Goal: Task Accomplishment & Management: Complete application form

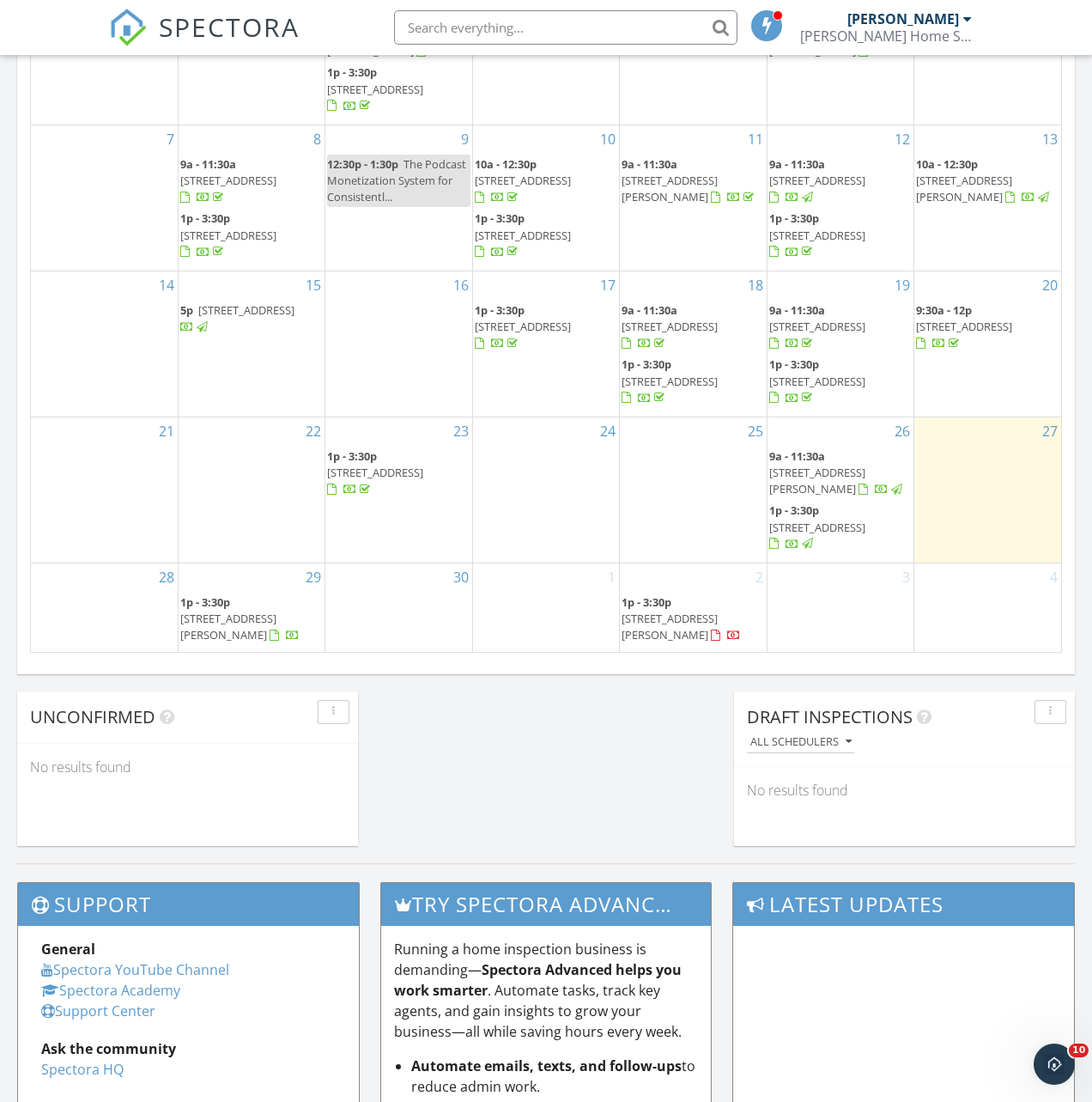
scroll to position [1564, 1093]
click at [907, 555] on link "3" at bounding box center [906, 577] width 15 height 27
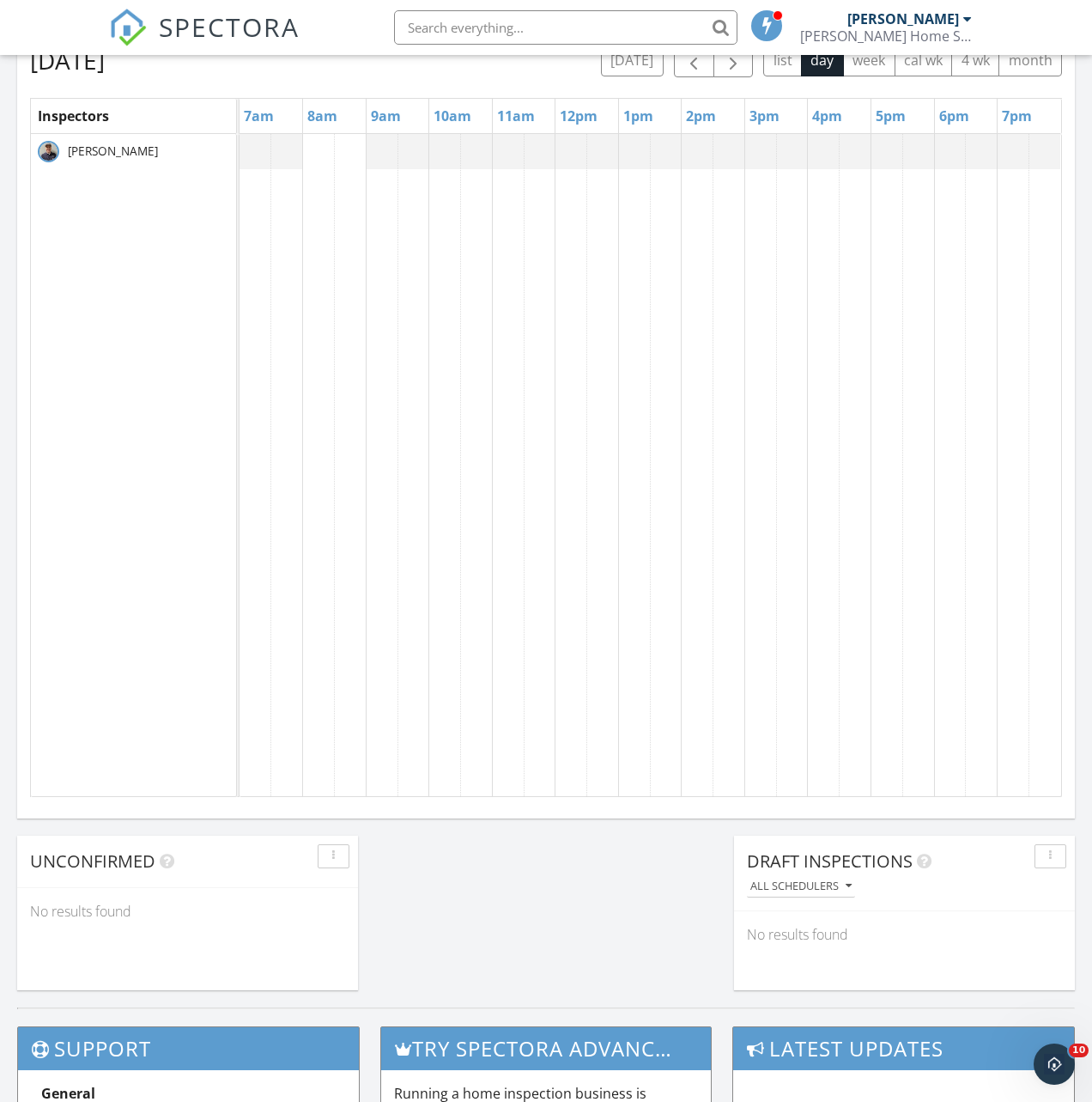
scroll to position [940, 0]
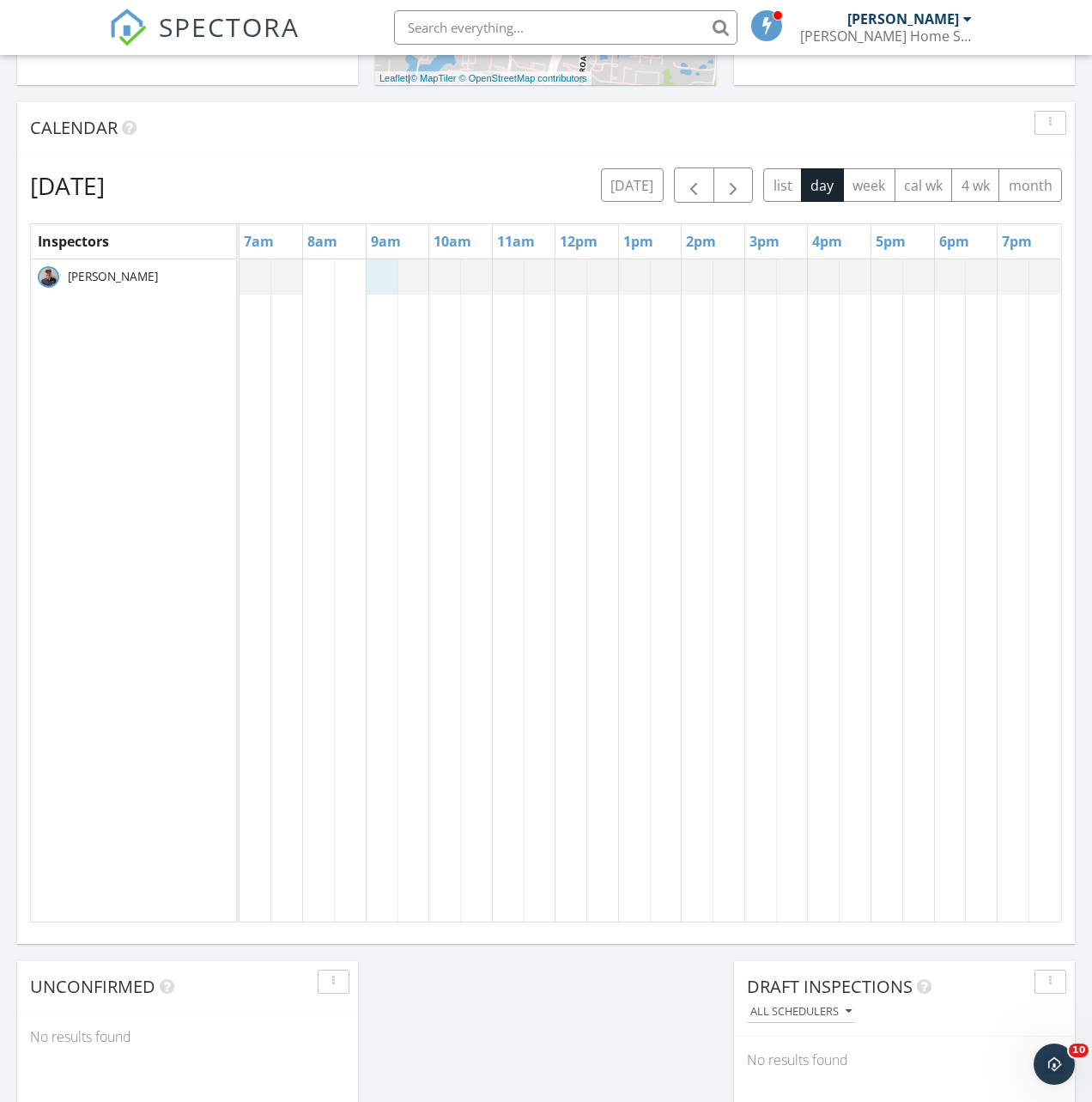
click at [240, 272] on div at bounding box center [240, 277] width 0 height 35
click at [390, 192] on link "Inspection" at bounding box center [380, 190] width 89 height 27
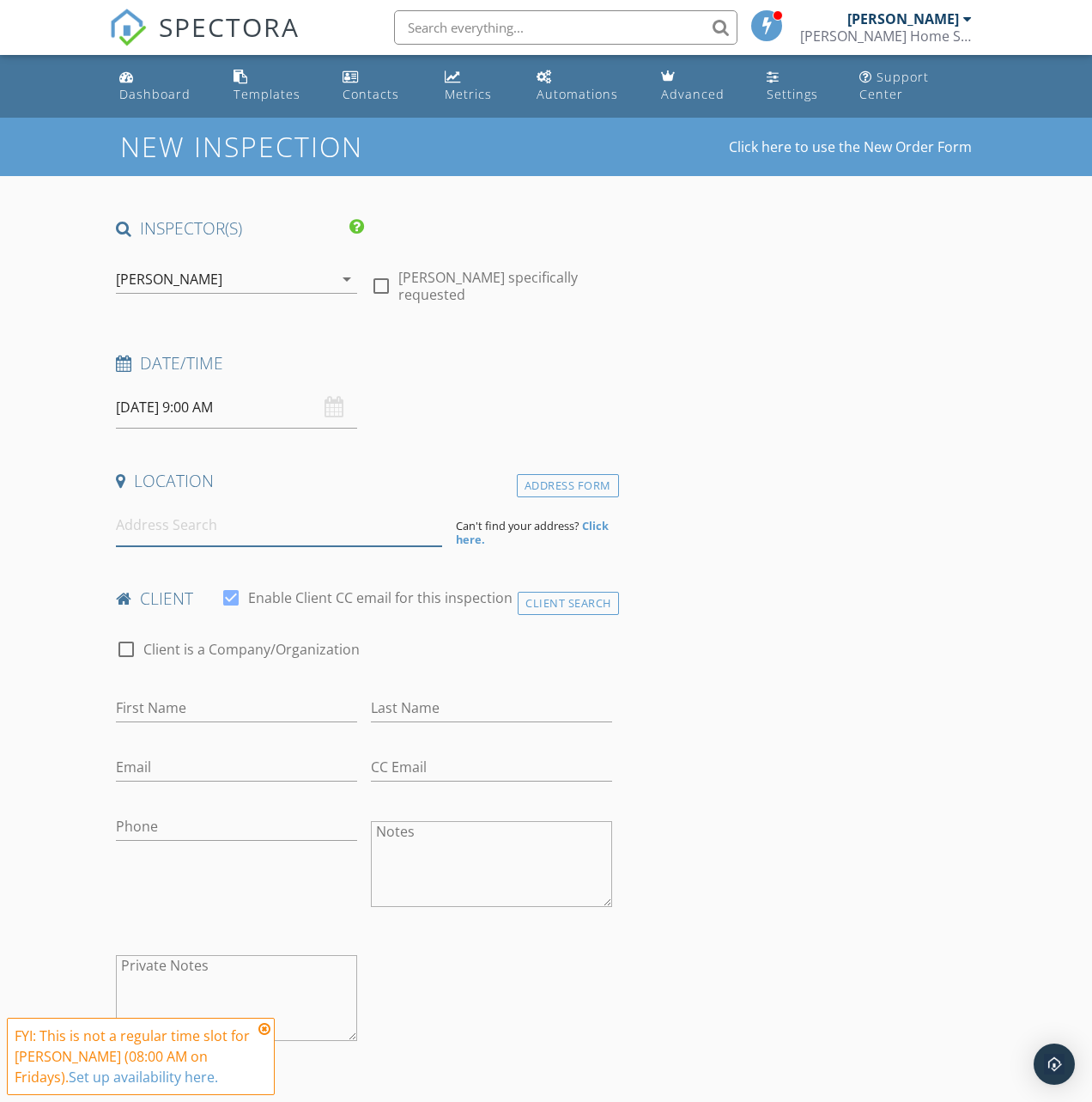
click at [269, 531] on input at bounding box center [279, 525] width 327 height 42
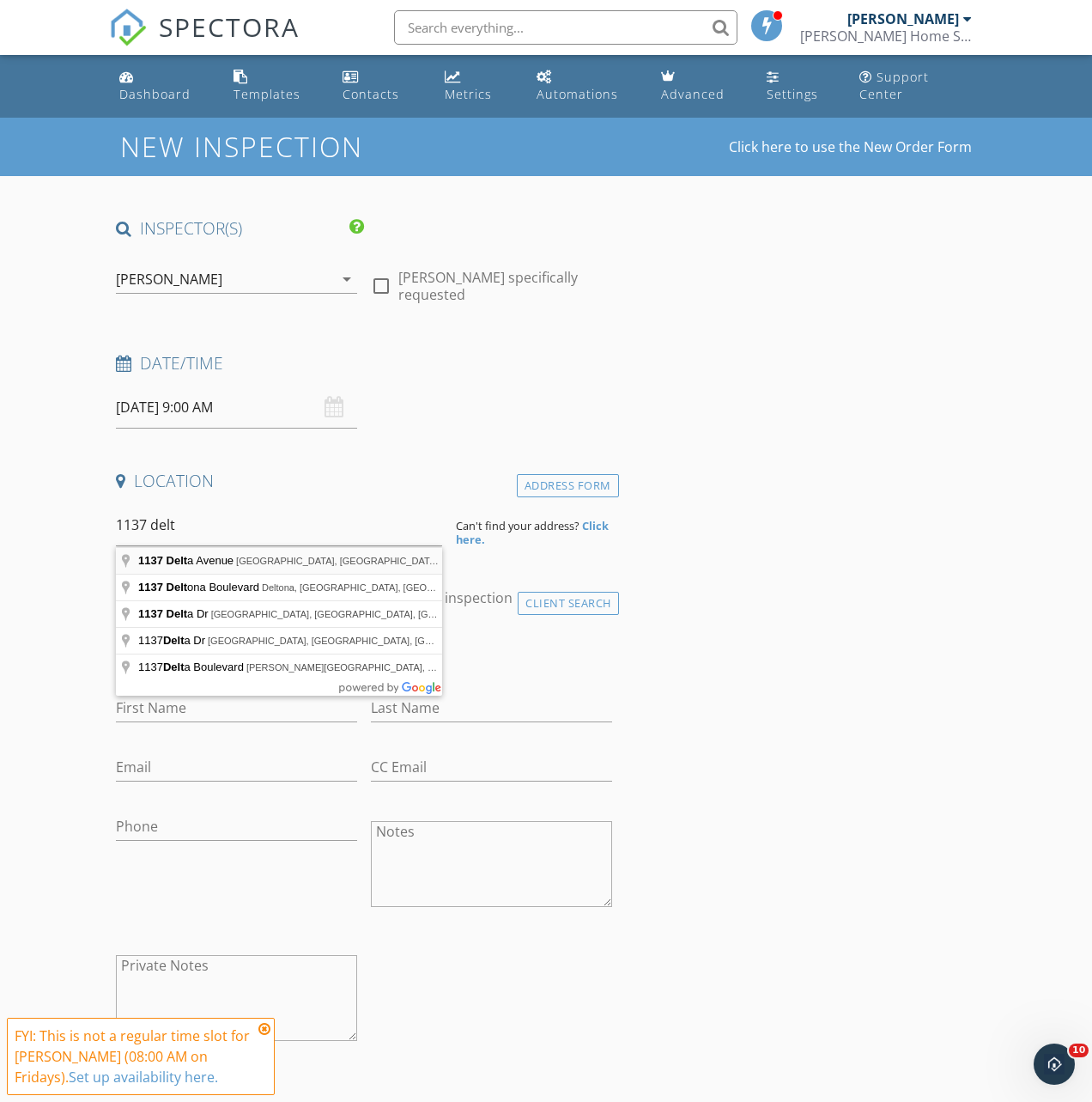
type input "1137 Delta Avenue, Cincinnati, OH, USA"
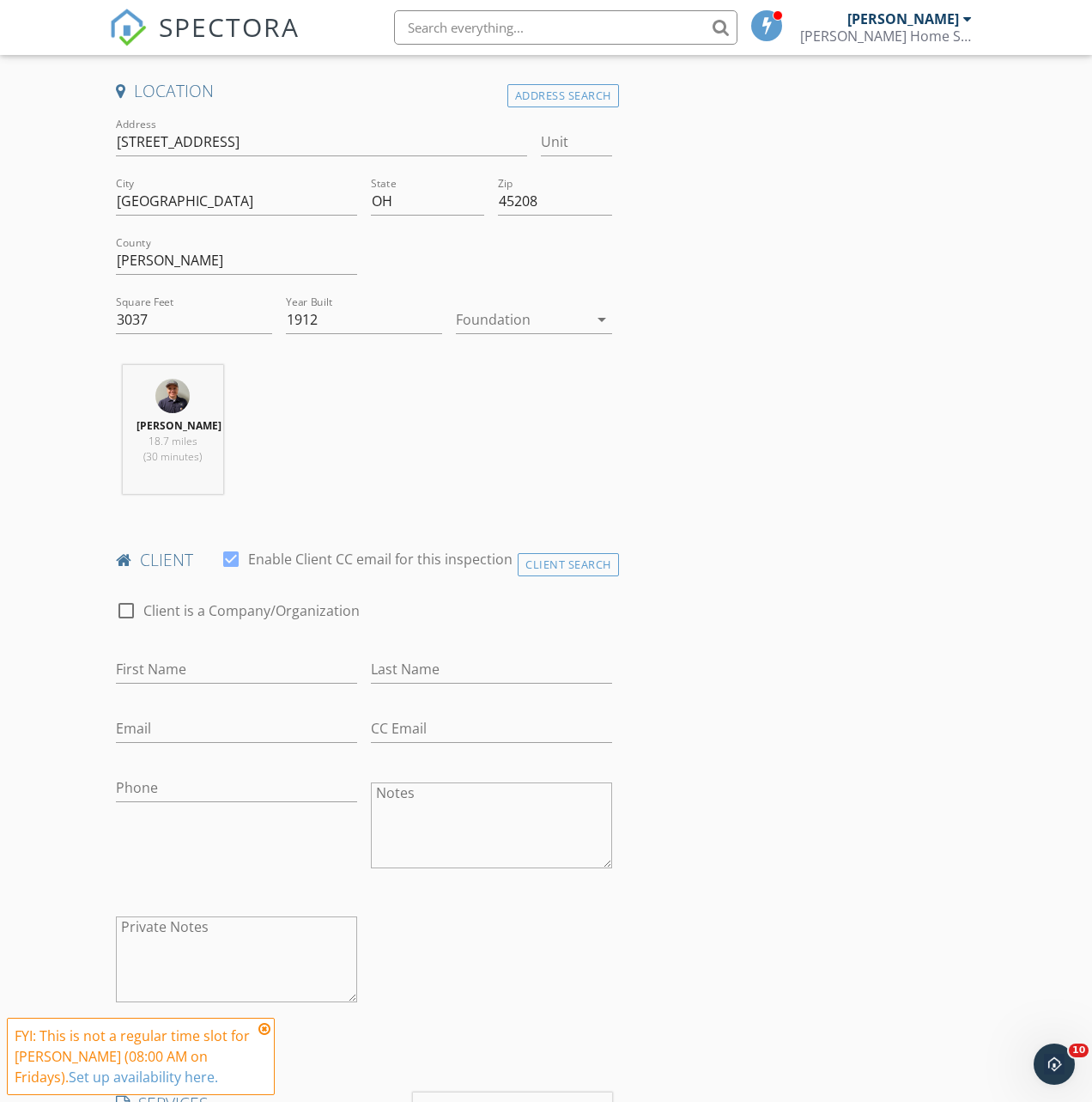
scroll to position [399, 0]
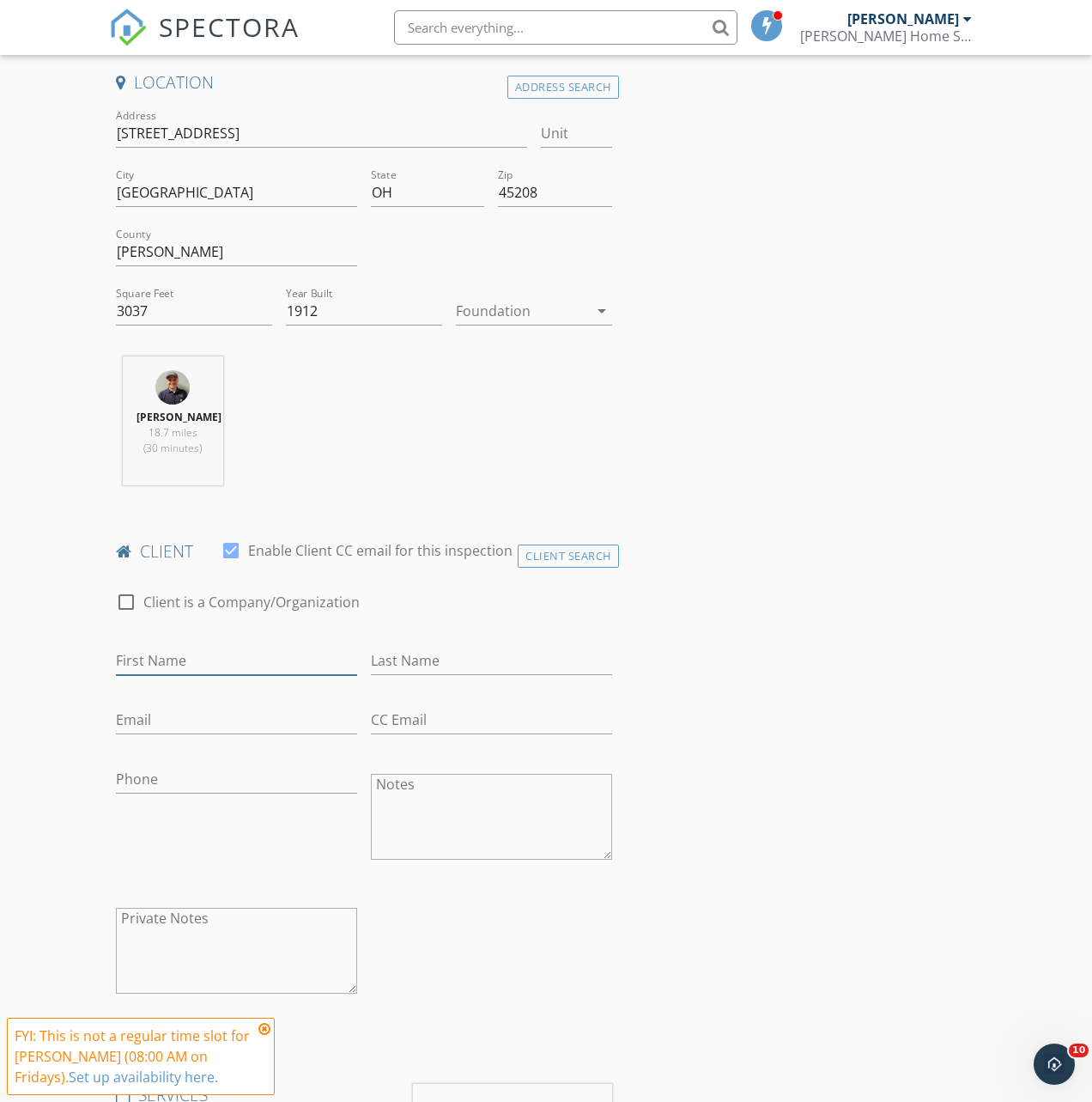
click at [259, 673] on input "First Name" at bounding box center [237, 660] width 241 height 28
type input "Neha"
type input "[PERSON_NAME]"
type input "[EMAIL_ADDRESS][DOMAIN_NAME]"
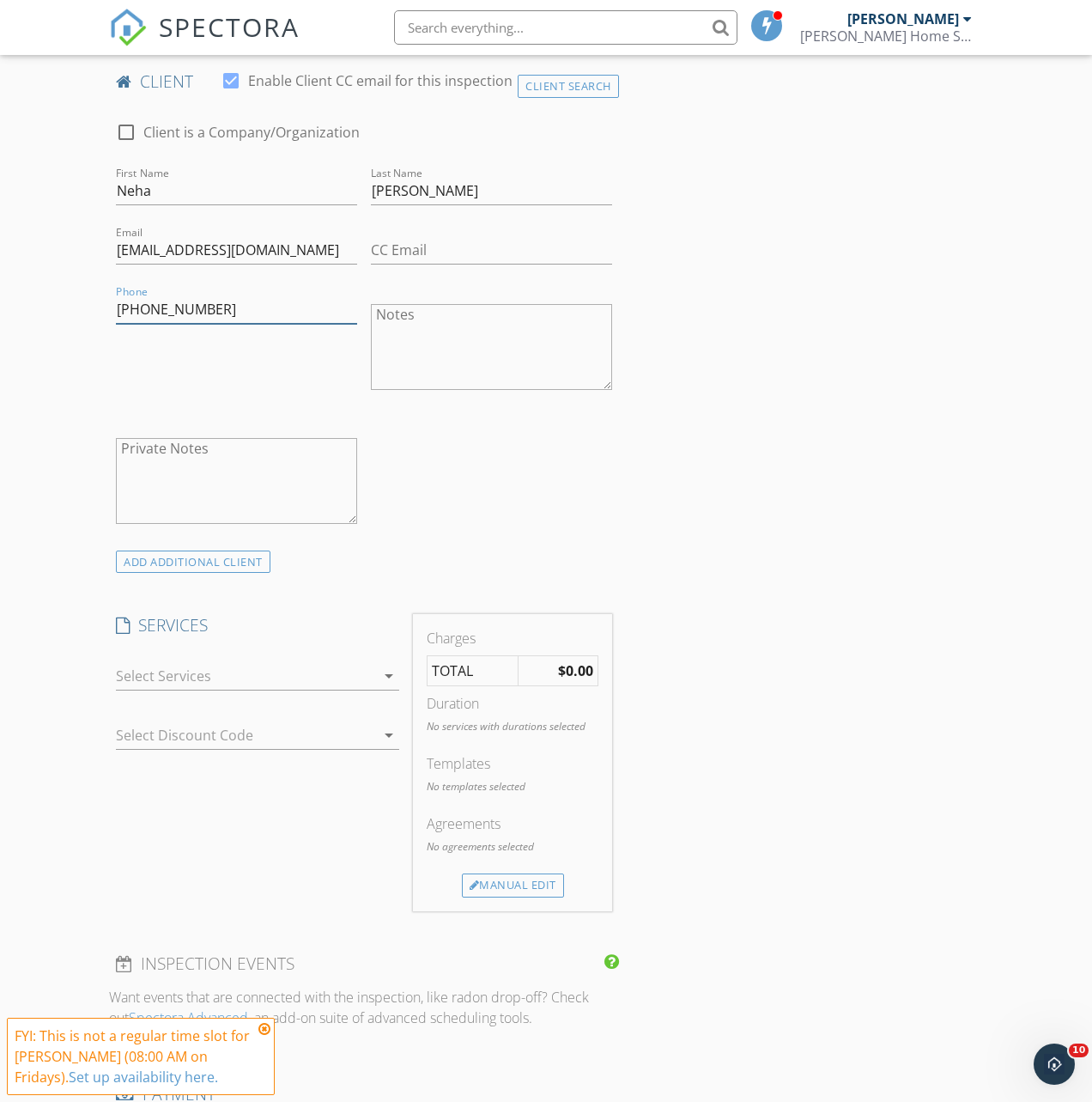
scroll to position [881, 0]
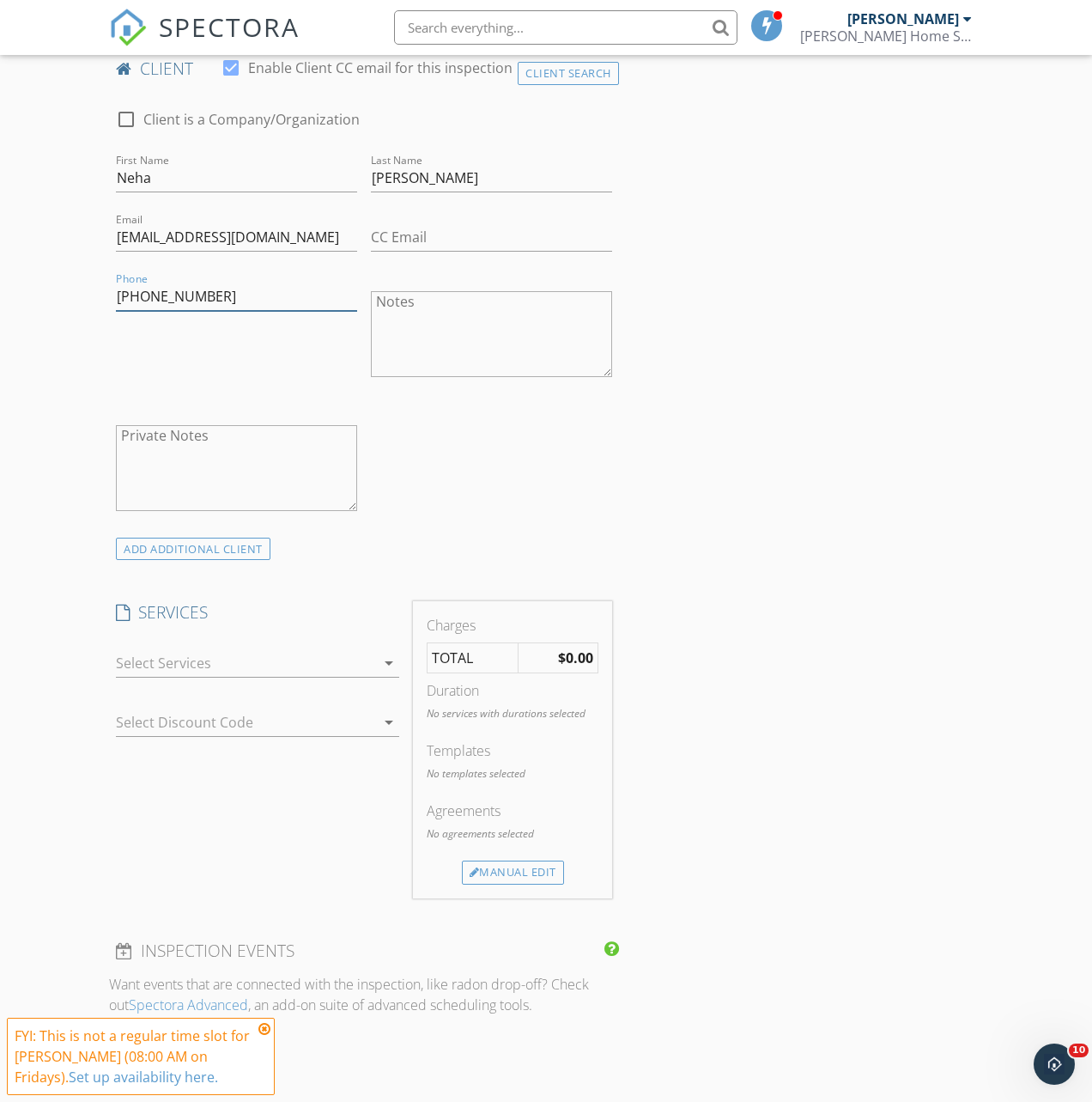
type input "859-489-4225"
click at [270, 672] on div at bounding box center [246, 663] width 260 height 27
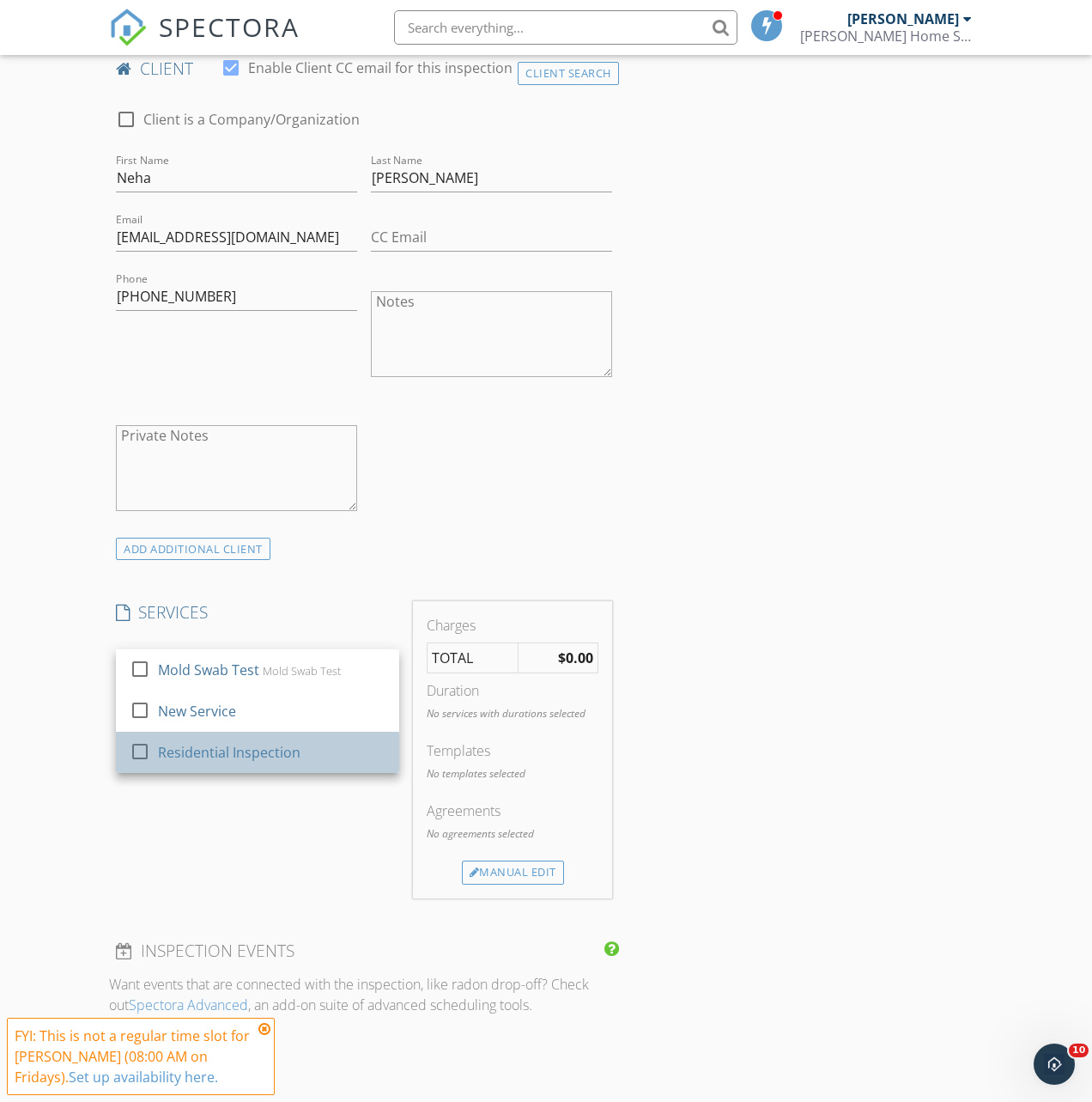
click at [251, 763] on div "Residential Inspection" at bounding box center [230, 752] width 143 height 21
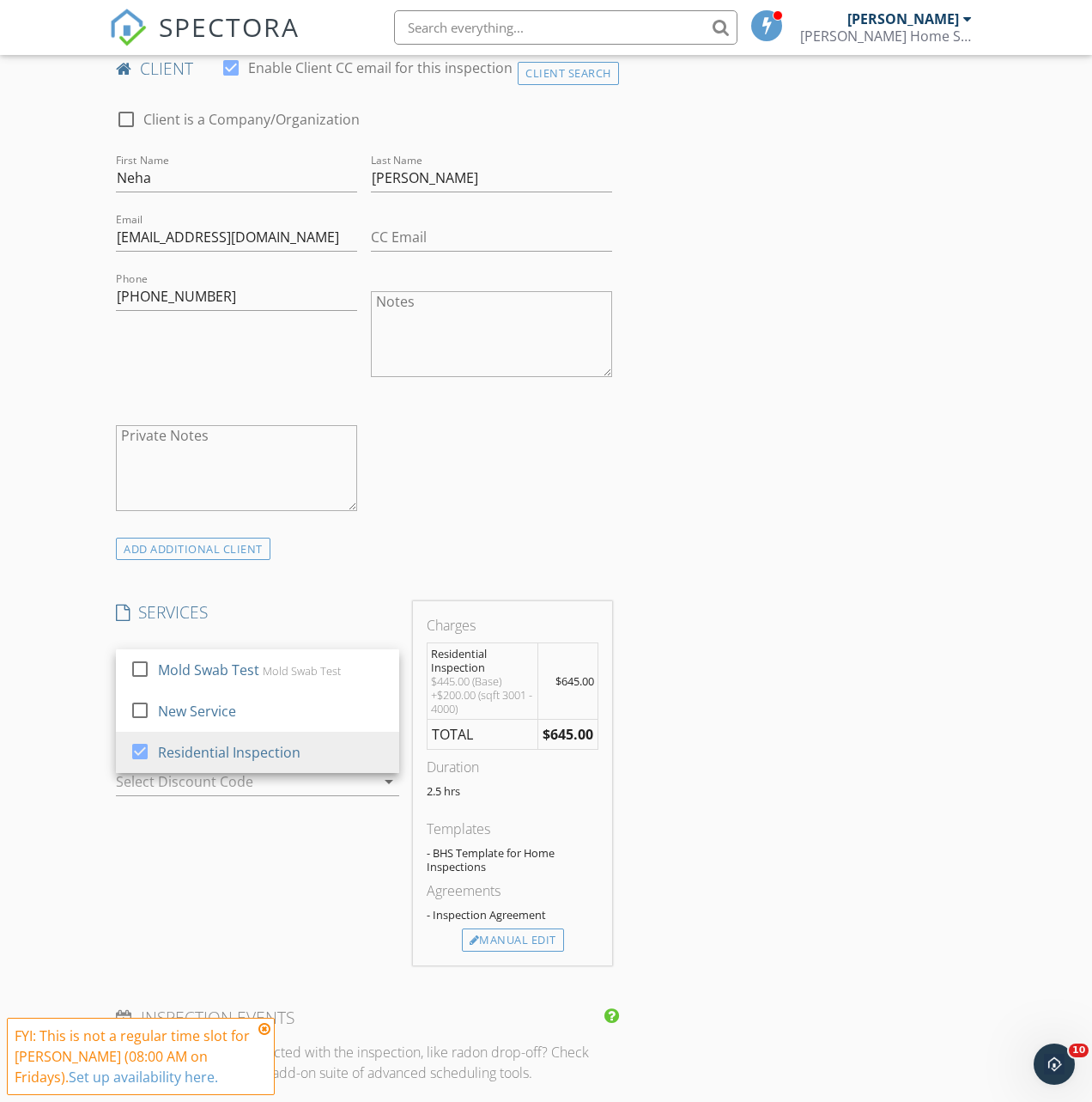
click at [258, 827] on div "SERVICES check_box_outline_blank Mold Swab Test Mold Swab Test check_box_outlin…" at bounding box center [257, 783] width 297 height 364
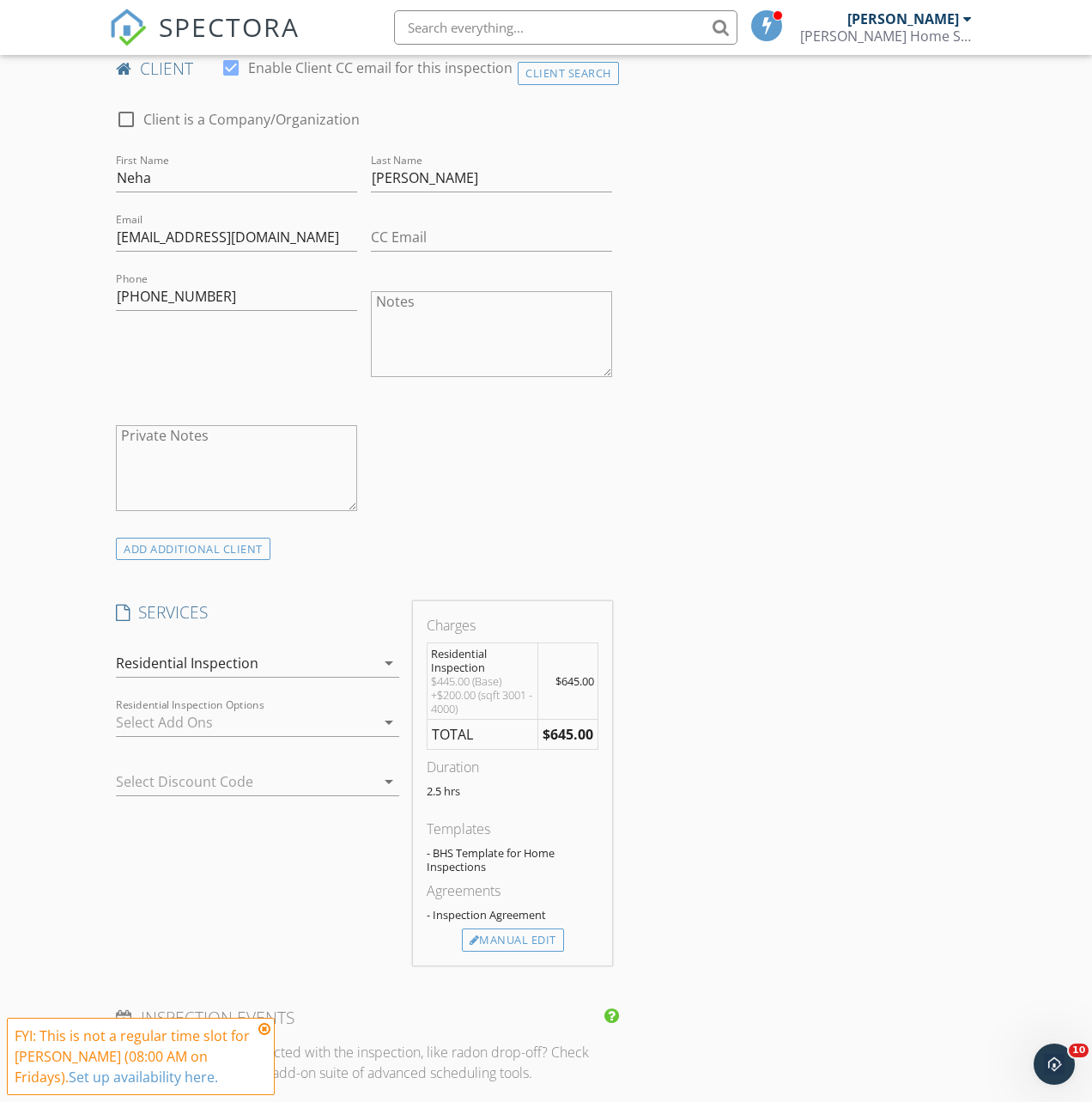
click at [230, 736] on div at bounding box center [246, 722] width 260 height 27
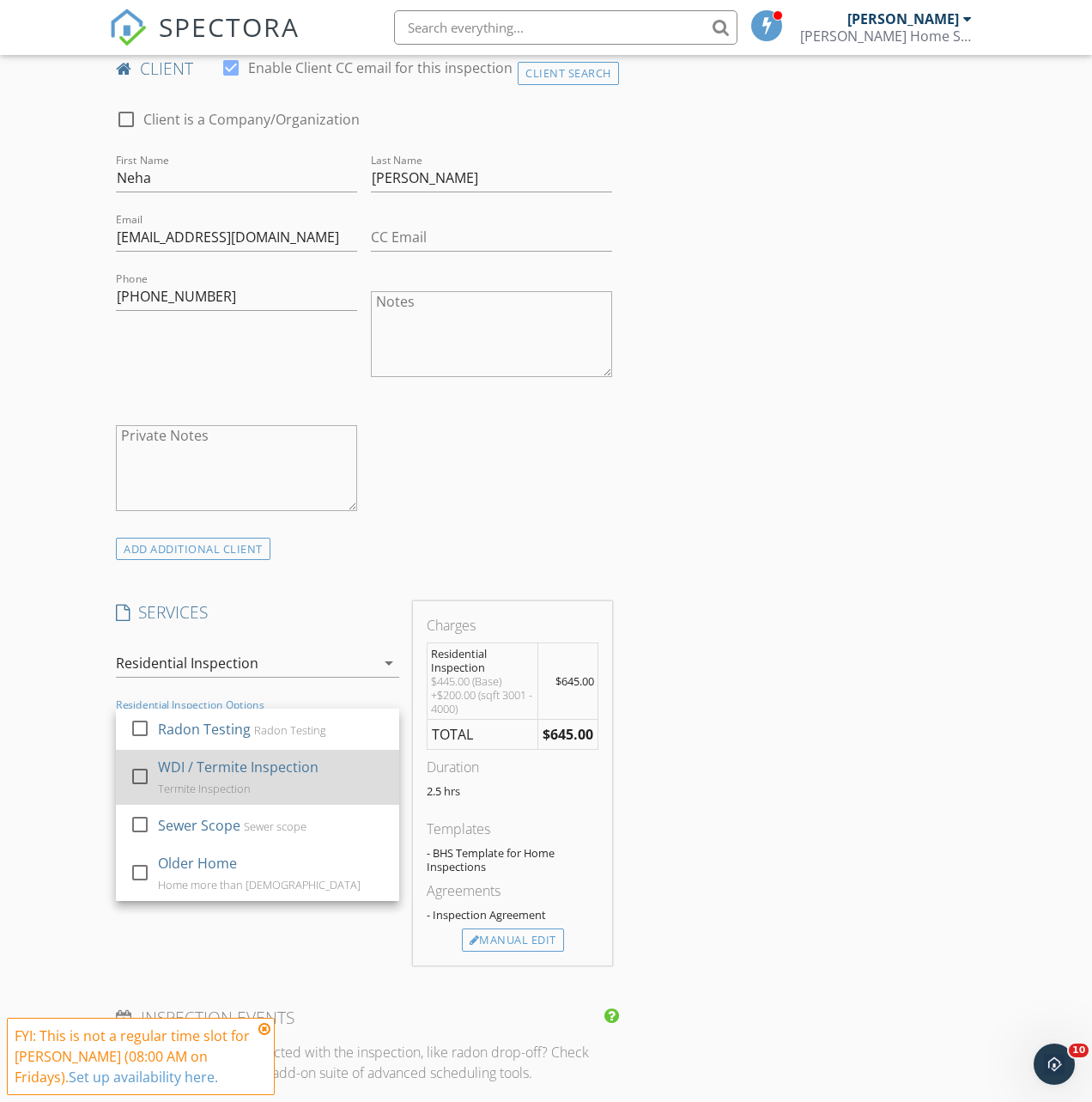
click at [134, 791] on div at bounding box center [140, 776] width 29 height 29
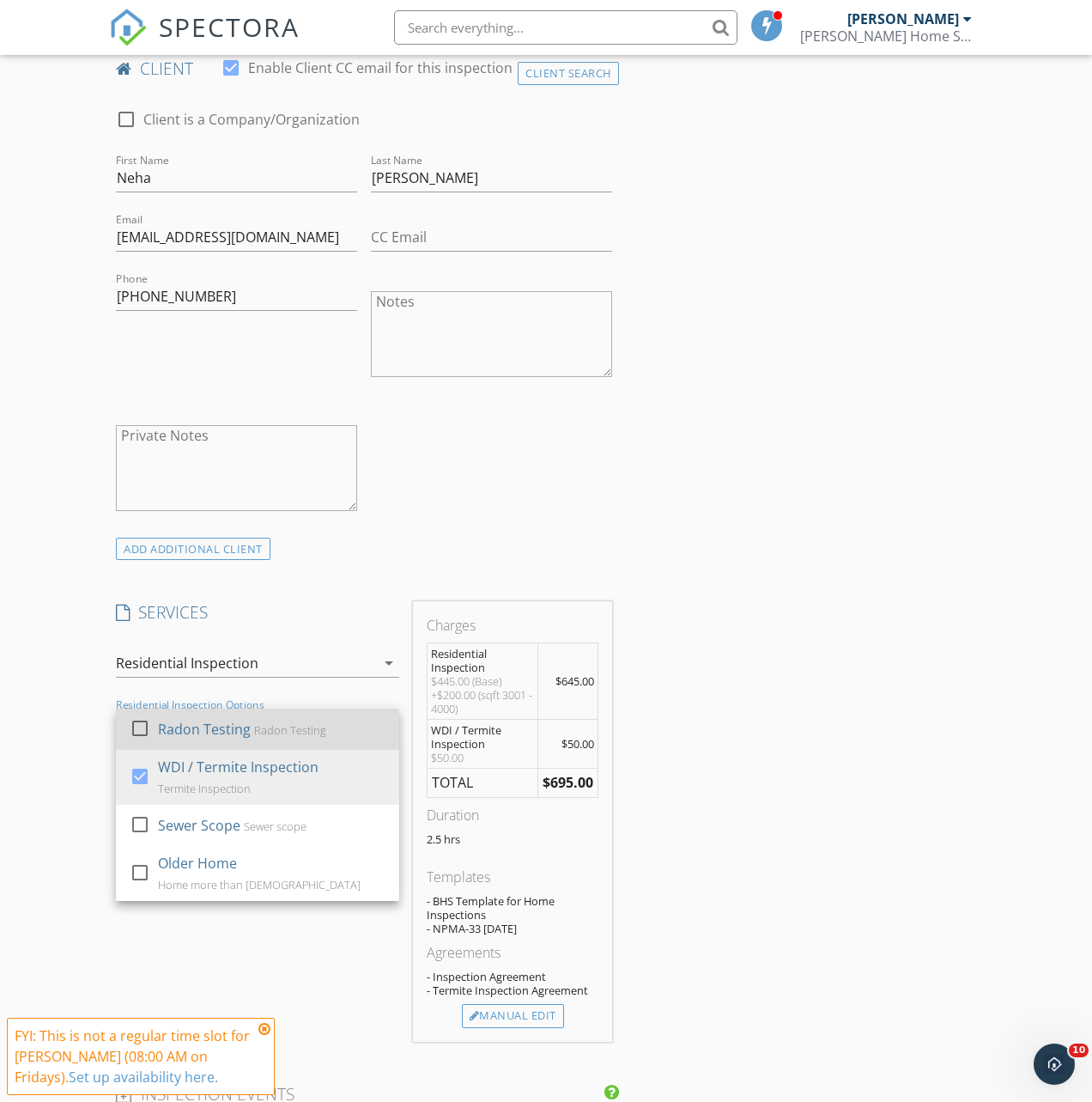
click at [140, 743] on div at bounding box center [140, 728] width 29 height 29
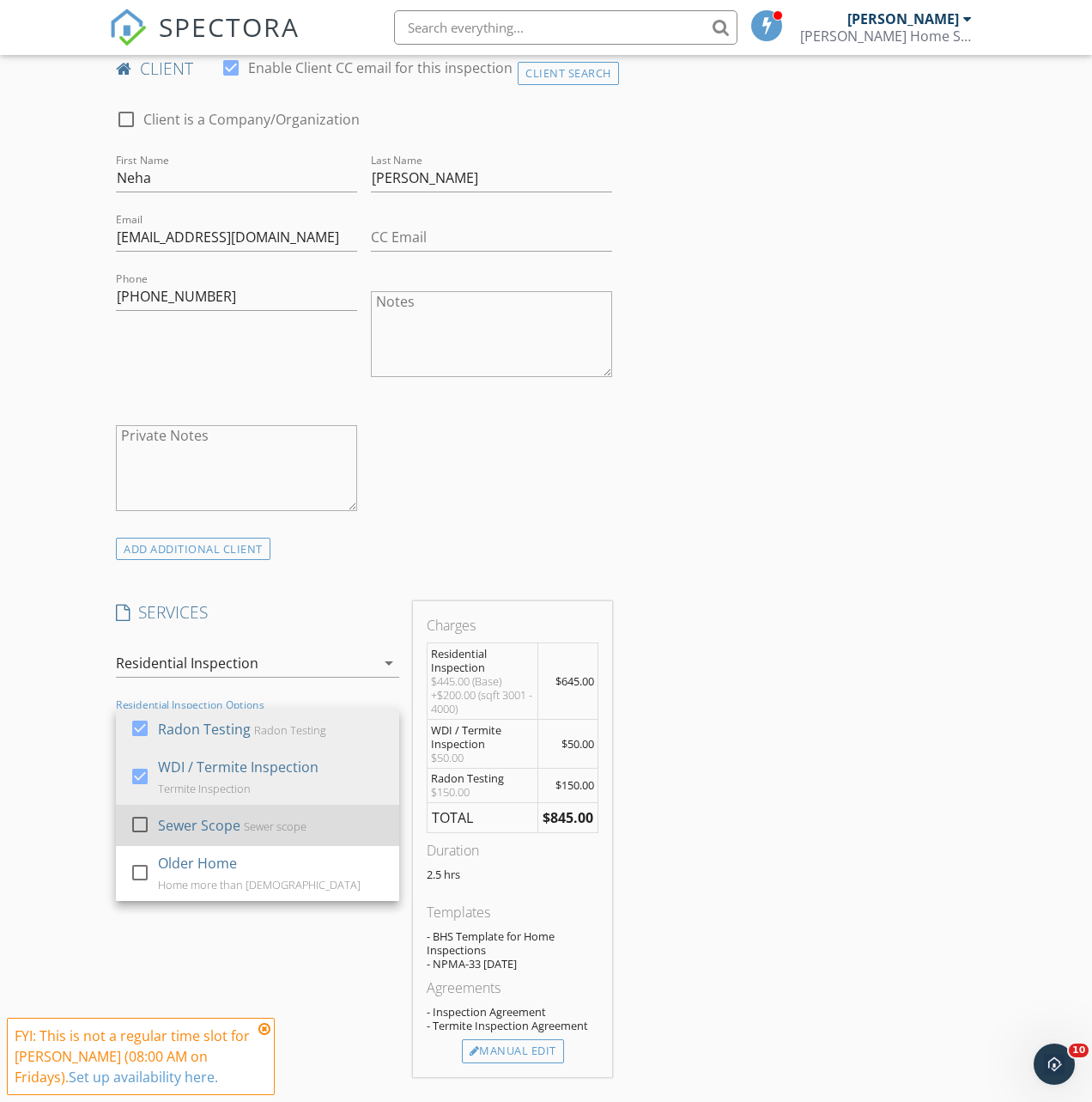
click at [143, 839] on div at bounding box center [140, 824] width 29 height 29
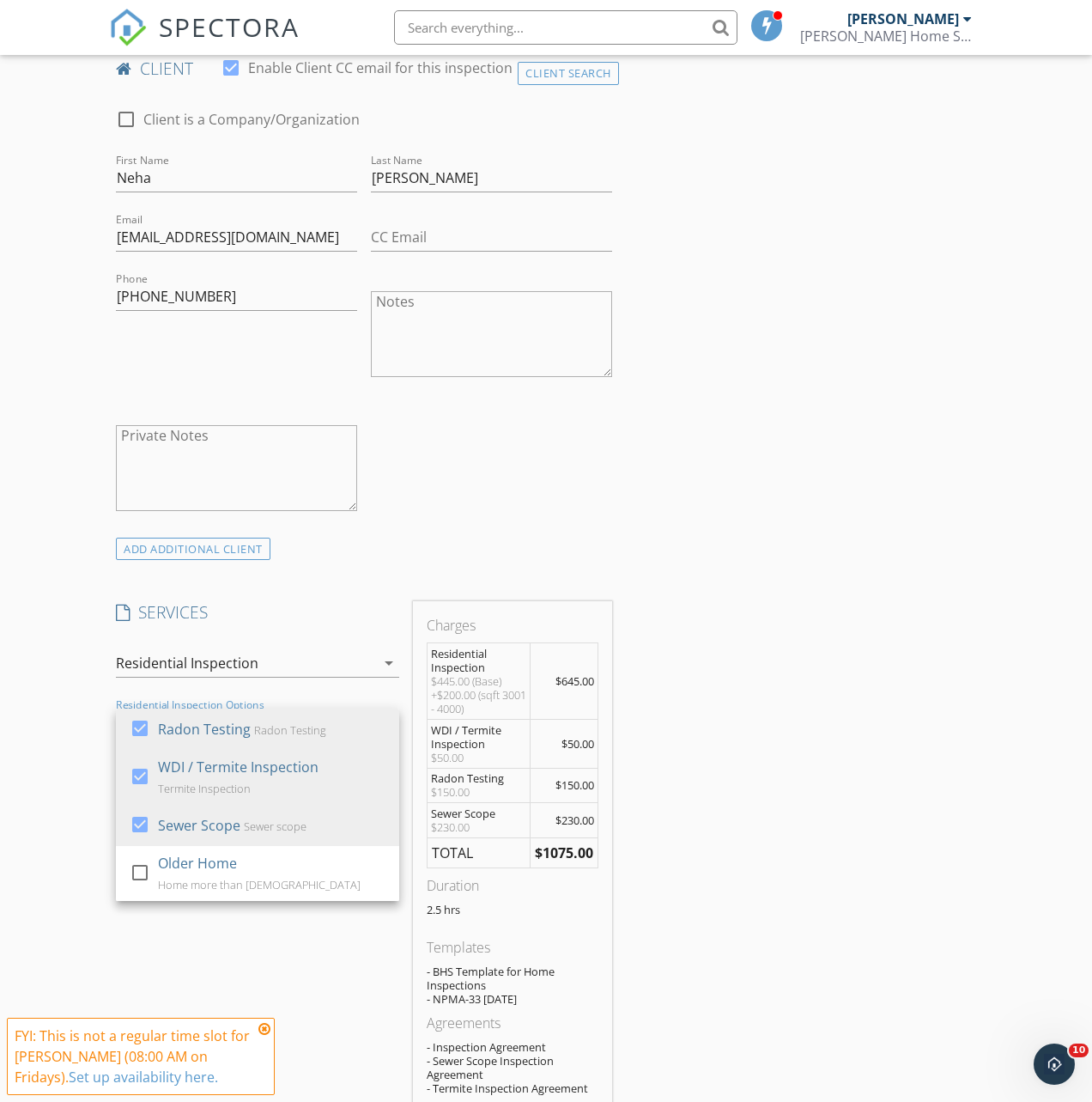
click at [653, 924] on div "INSPECTOR(S) check_box Zach Ballinger PRIMARY Zach Ballinger arrow_drop_down ch…" at bounding box center [546, 863] width 874 height 3055
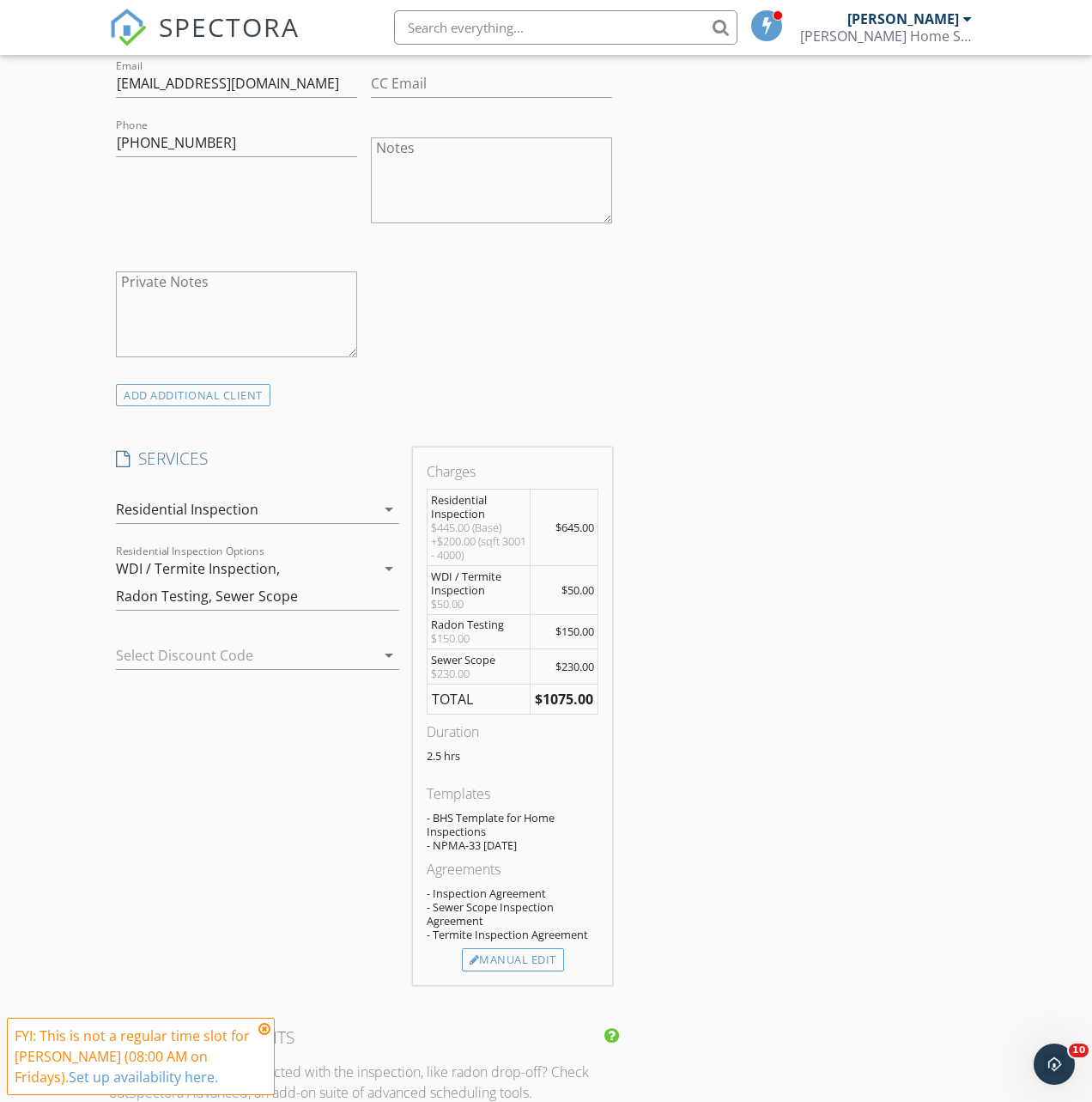
scroll to position [1255, 0]
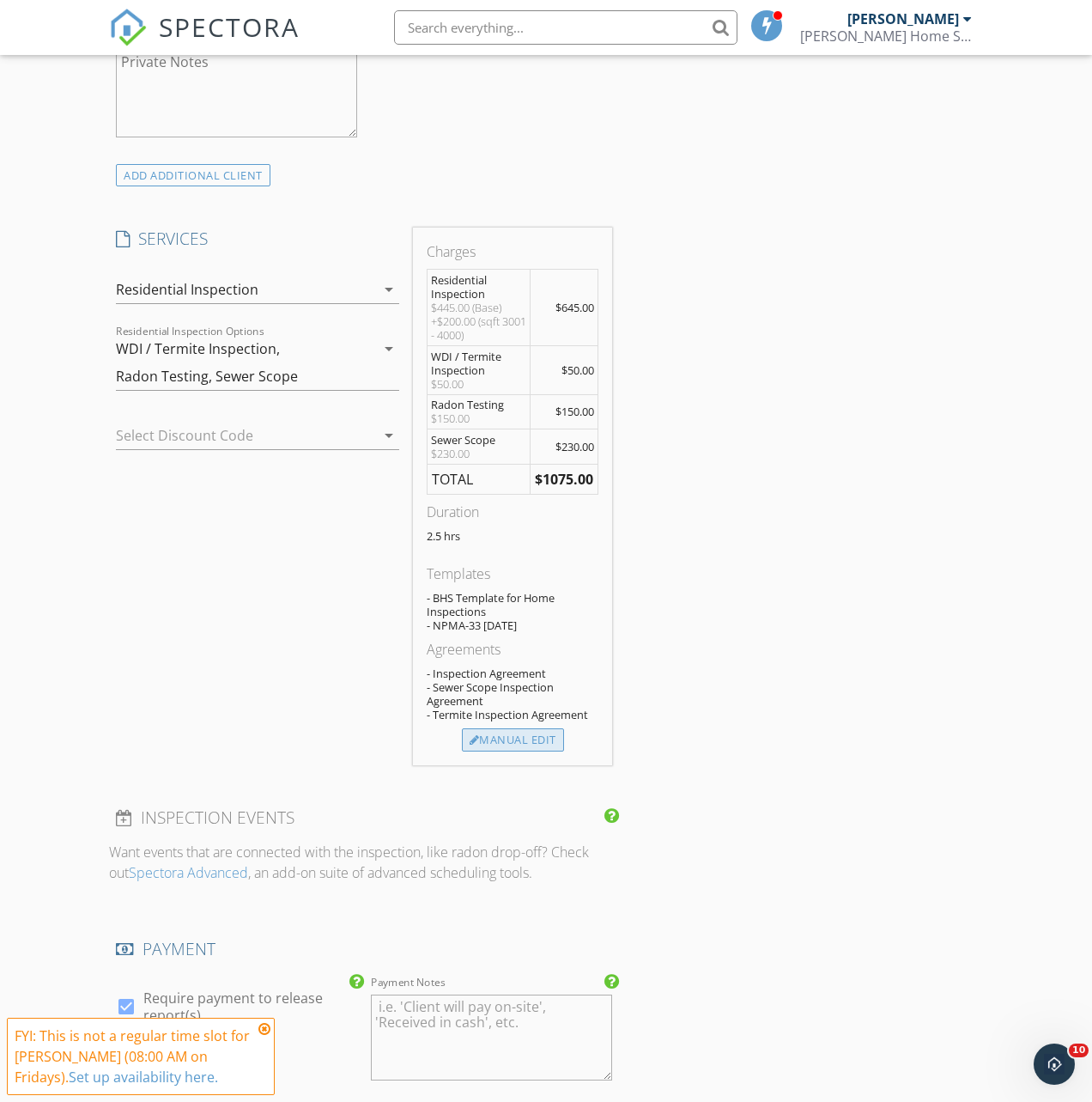
click at [534, 752] on div "Manual Edit" at bounding box center [513, 740] width 102 height 24
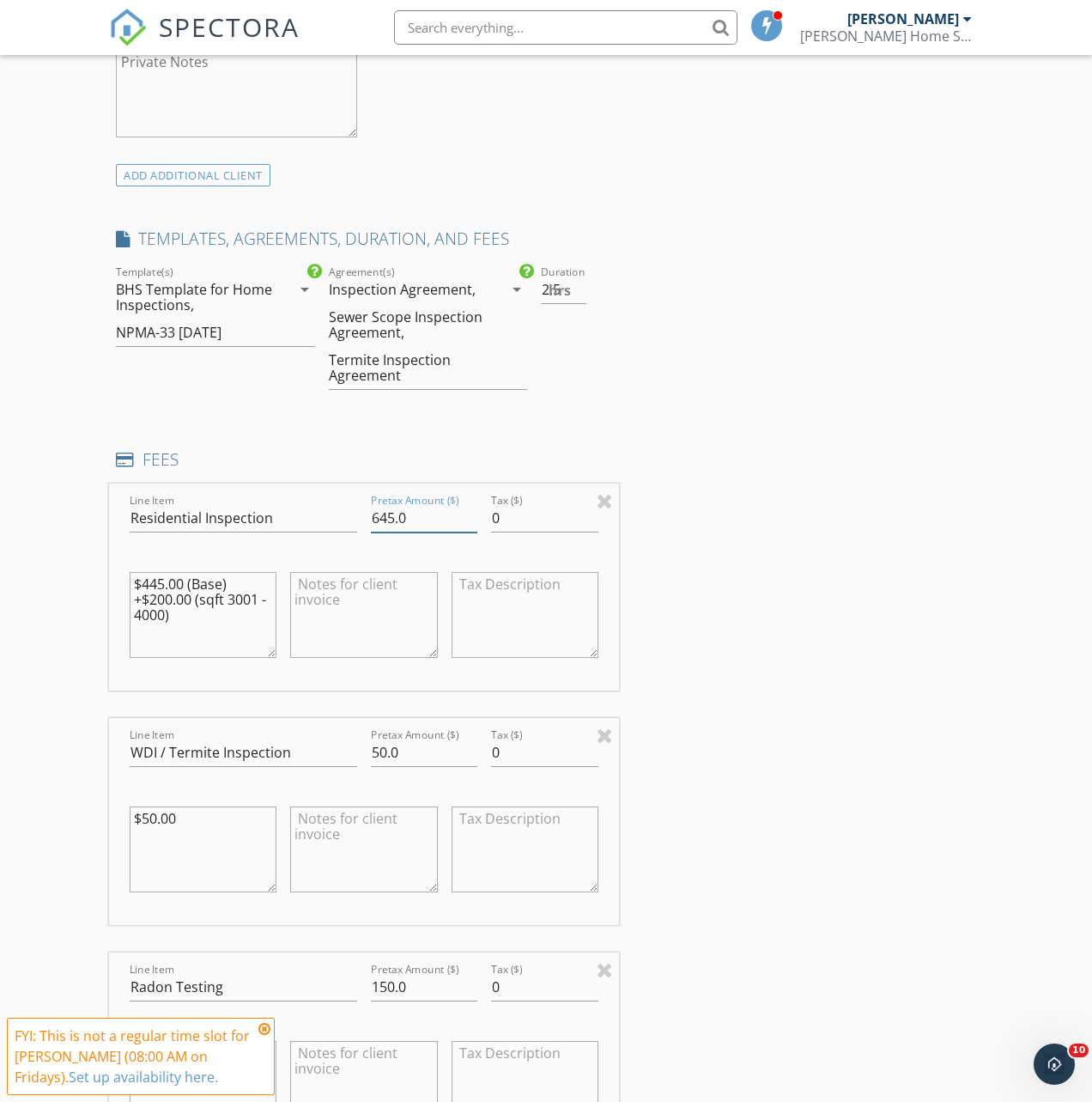
drag, startPoint x: 387, startPoint y: 535, endPoint x: 364, endPoint y: 532, distance: 23.2
click at [364, 532] on div "Pretax Amount ($) 645.0" at bounding box center [423, 519] width 120 height 59
type input "445"
drag, startPoint x: 680, startPoint y: 604, endPoint x: 684, endPoint y: 655, distance: 51.2
click at [680, 604] on div "INSPECTOR(S) check_box Zach Ballinger PRIMARY Zach Ballinger arrow_drop_down ch…" at bounding box center [546, 859] width 874 height 3792
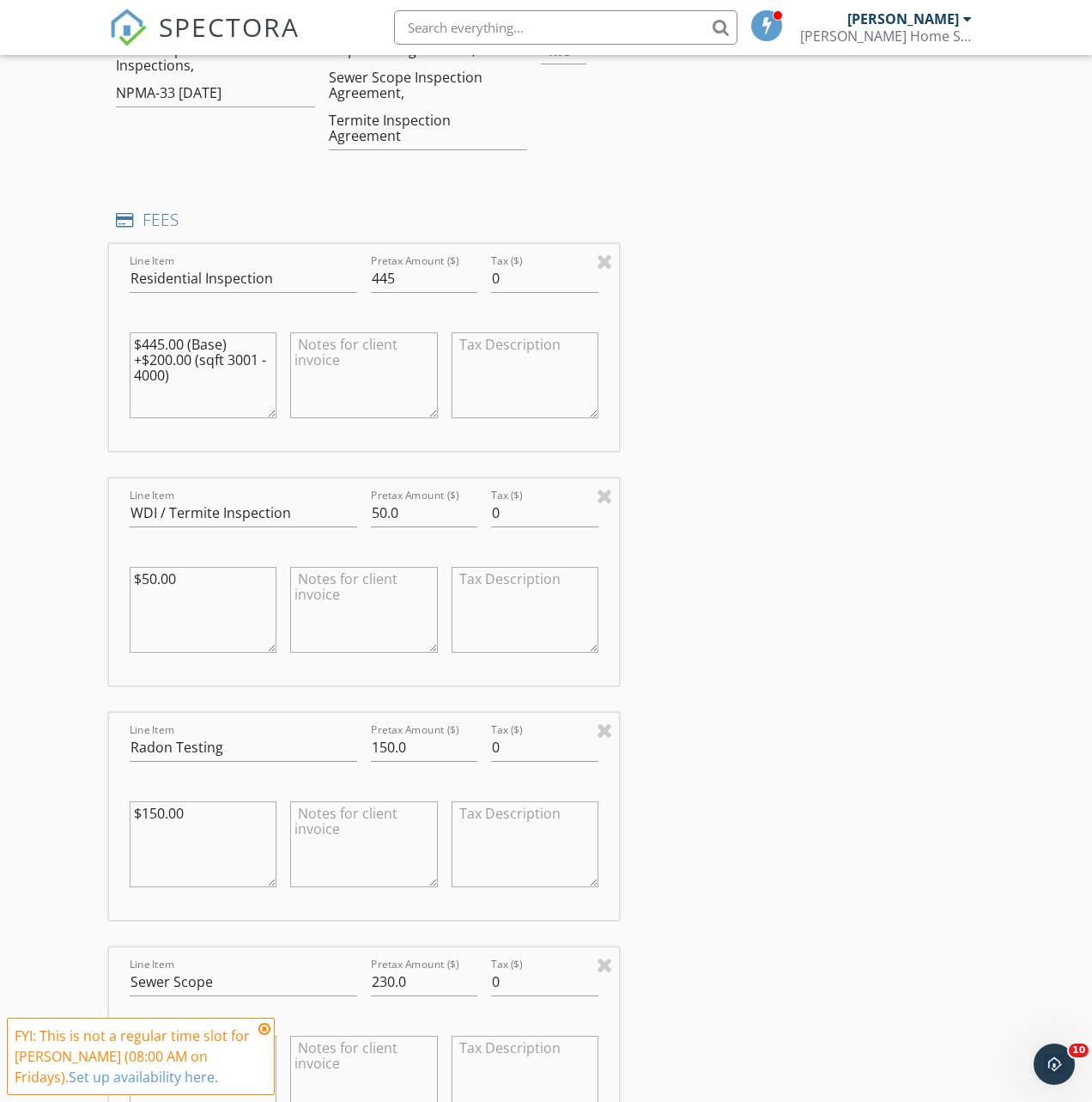
scroll to position [1567, 0]
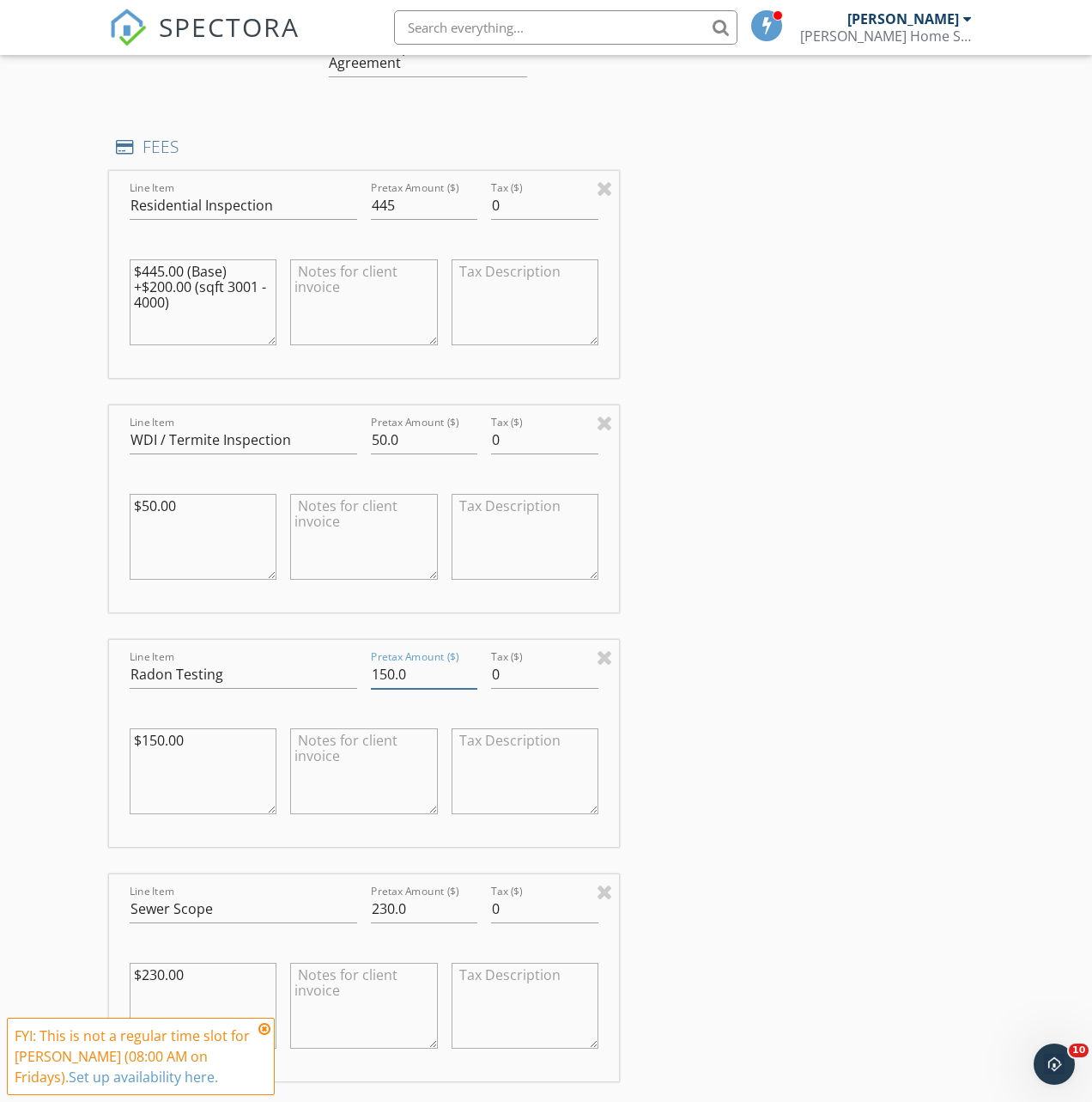
drag, startPoint x: 416, startPoint y: 690, endPoint x: 332, endPoint y: 689, distance: 84.0
click at [332, 689] on div "Line Item Radon Testing Pretax Amount ($) 150.0 Tax ($) 0 $150.00" at bounding box center [364, 743] width 510 height 207
type input "195"
drag, startPoint x: 686, startPoint y: 773, endPoint x: 656, endPoint y: 796, distance: 37.8
click at [686, 773] on div "INSPECTOR(S) check_box Zach Ballinger PRIMARY Zach Ballinger arrow_drop_down ch…" at bounding box center [546, 546] width 874 height 3792
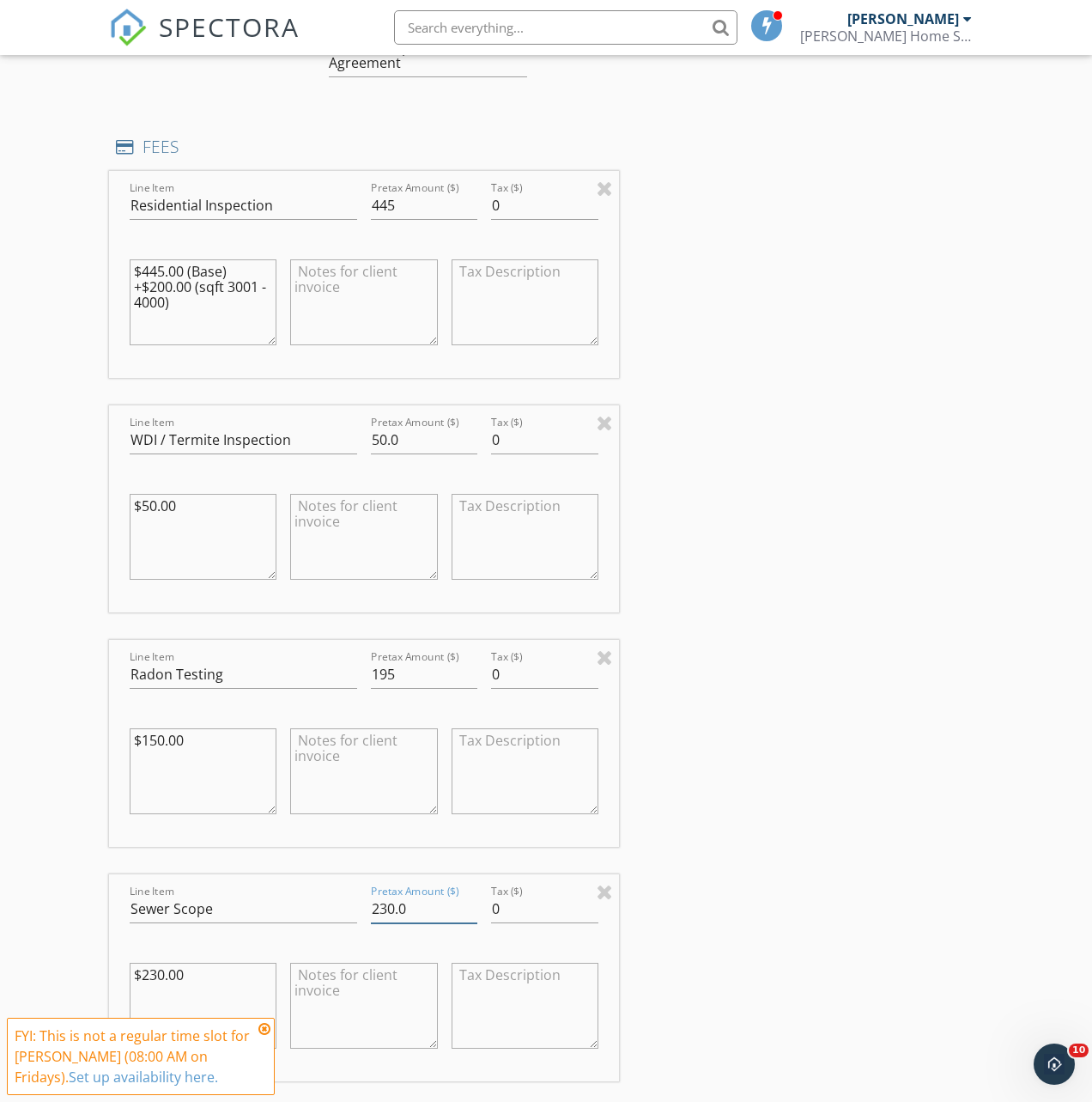
drag, startPoint x: 405, startPoint y: 925, endPoint x: 366, endPoint y: 920, distance: 39.3
click at [366, 920] on div "Pretax Amount ($) 230.0" at bounding box center [423, 910] width 120 height 59
type input "195"
click at [841, 869] on div "INSPECTOR(S) check_box Zach Ballinger PRIMARY Zach Ballinger arrow_drop_down ch…" at bounding box center [546, 546] width 874 height 3792
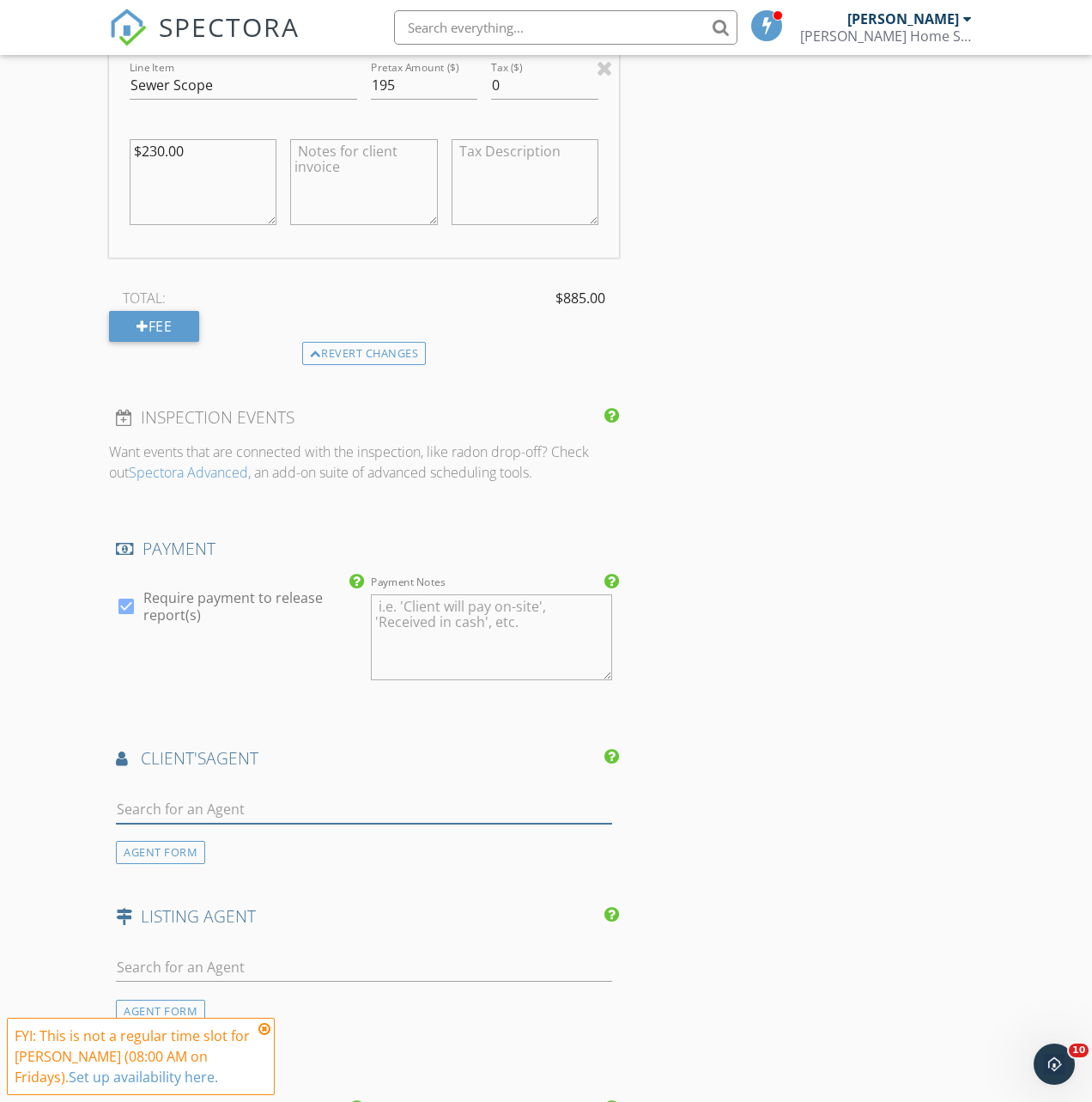
click at [296, 817] on input "text" at bounding box center [364, 808] width 497 height 28
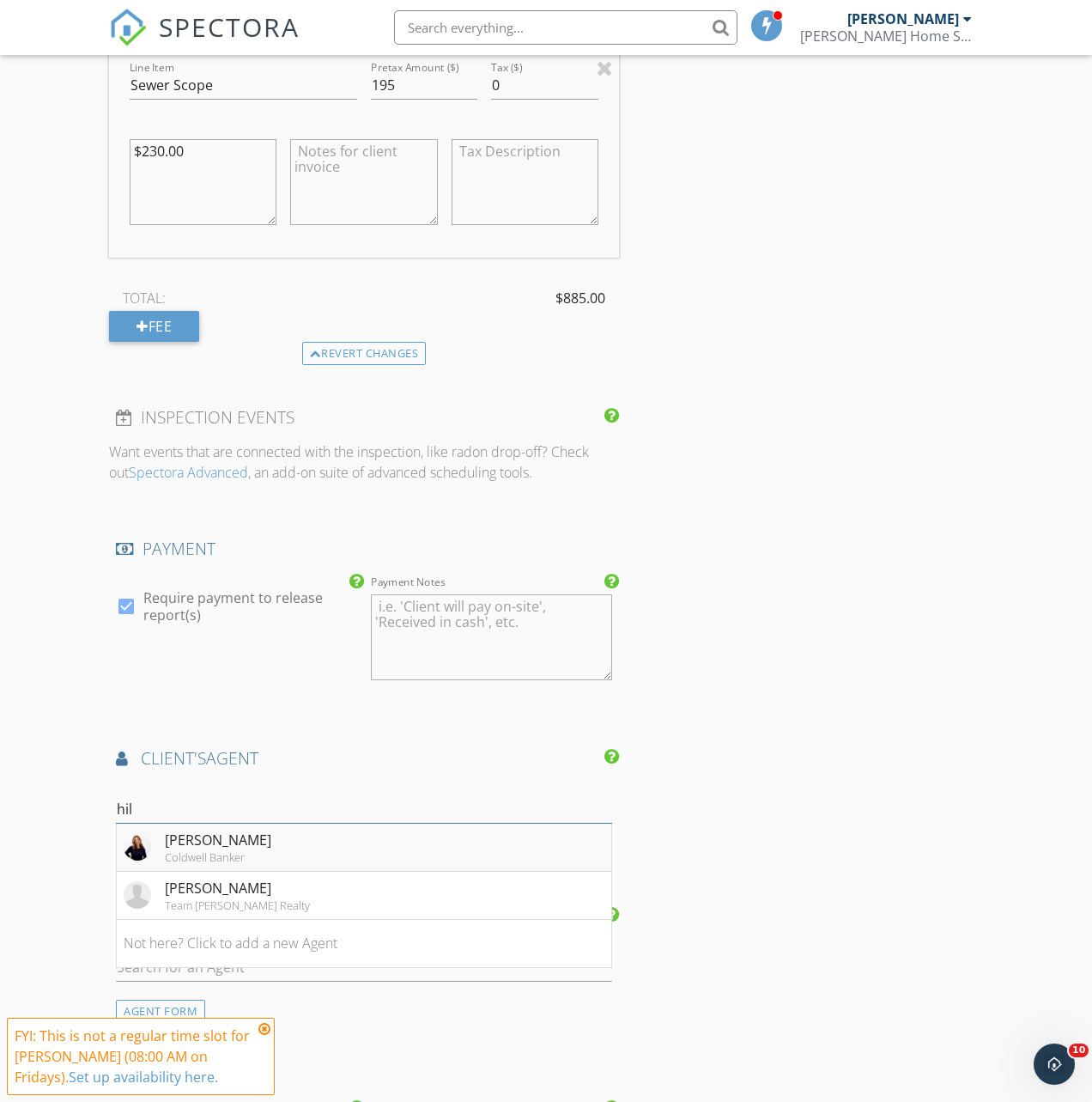
type input "hil"
click at [176, 850] on div "Hillary Justice" at bounding box center [218, 840] width 106 height 21
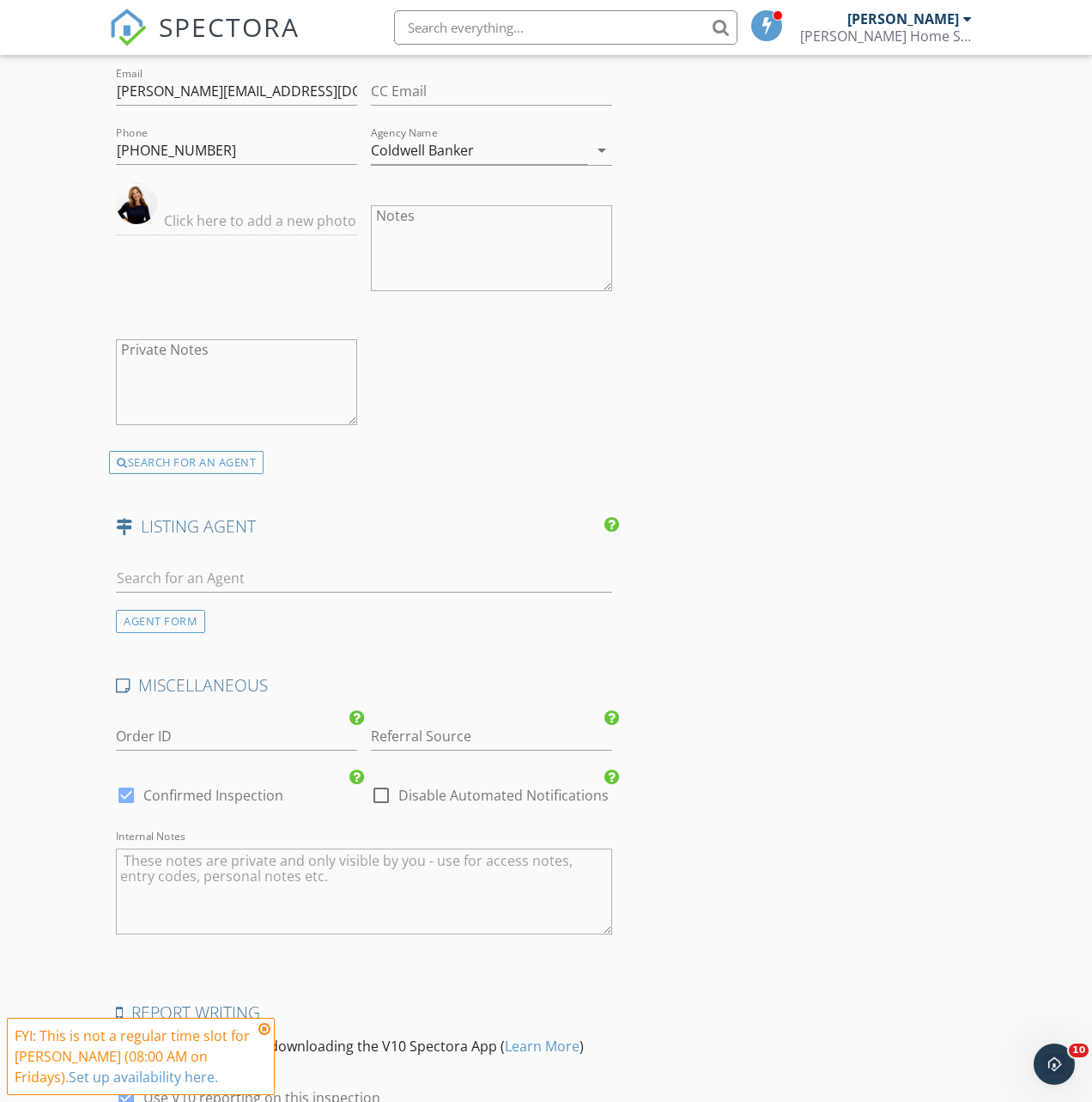
scroll to position [3354, 0]
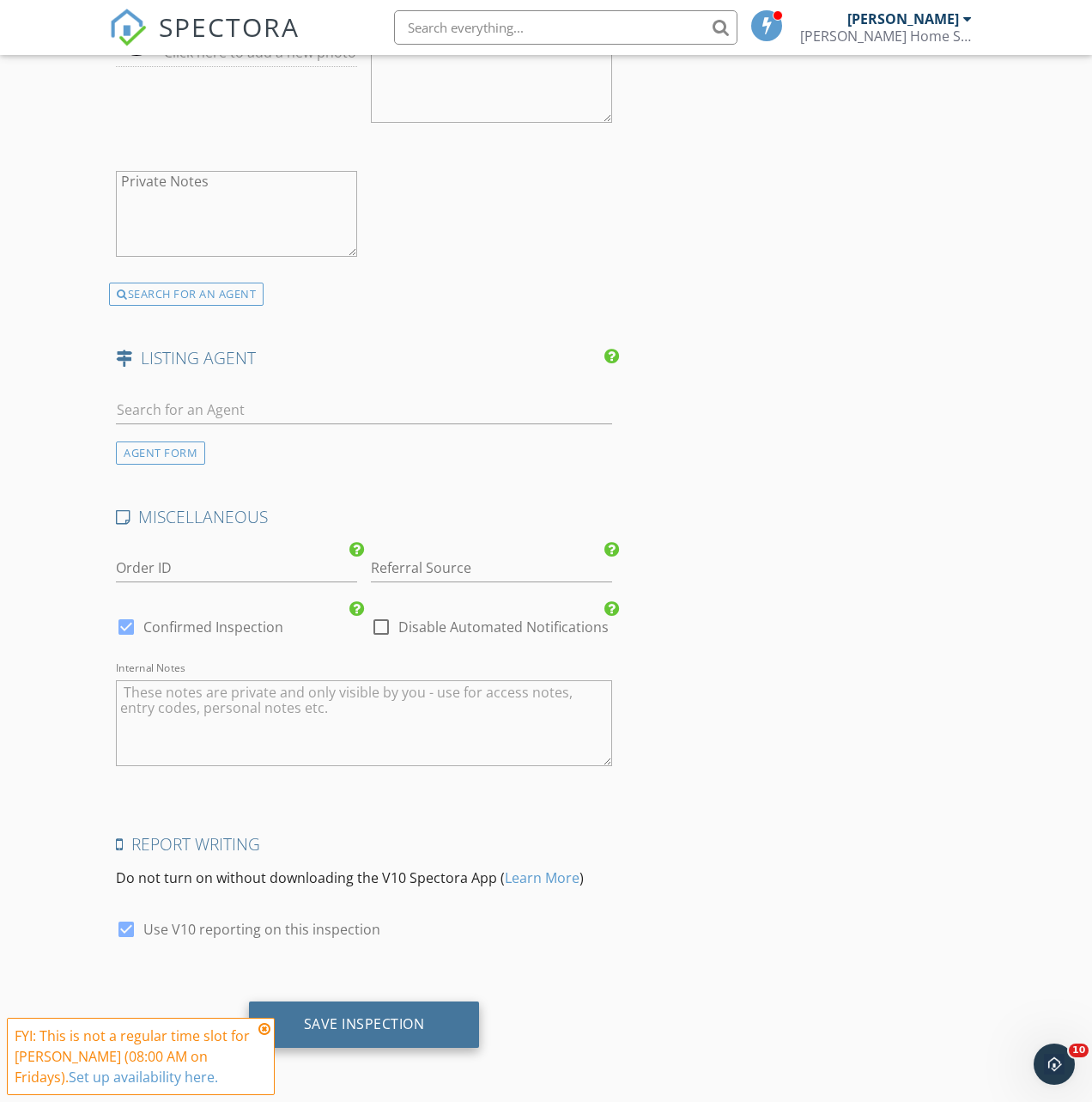
click at [434, 1011] on div "Save Inspection" at bounding box center [364, 1024] width 231 height 47
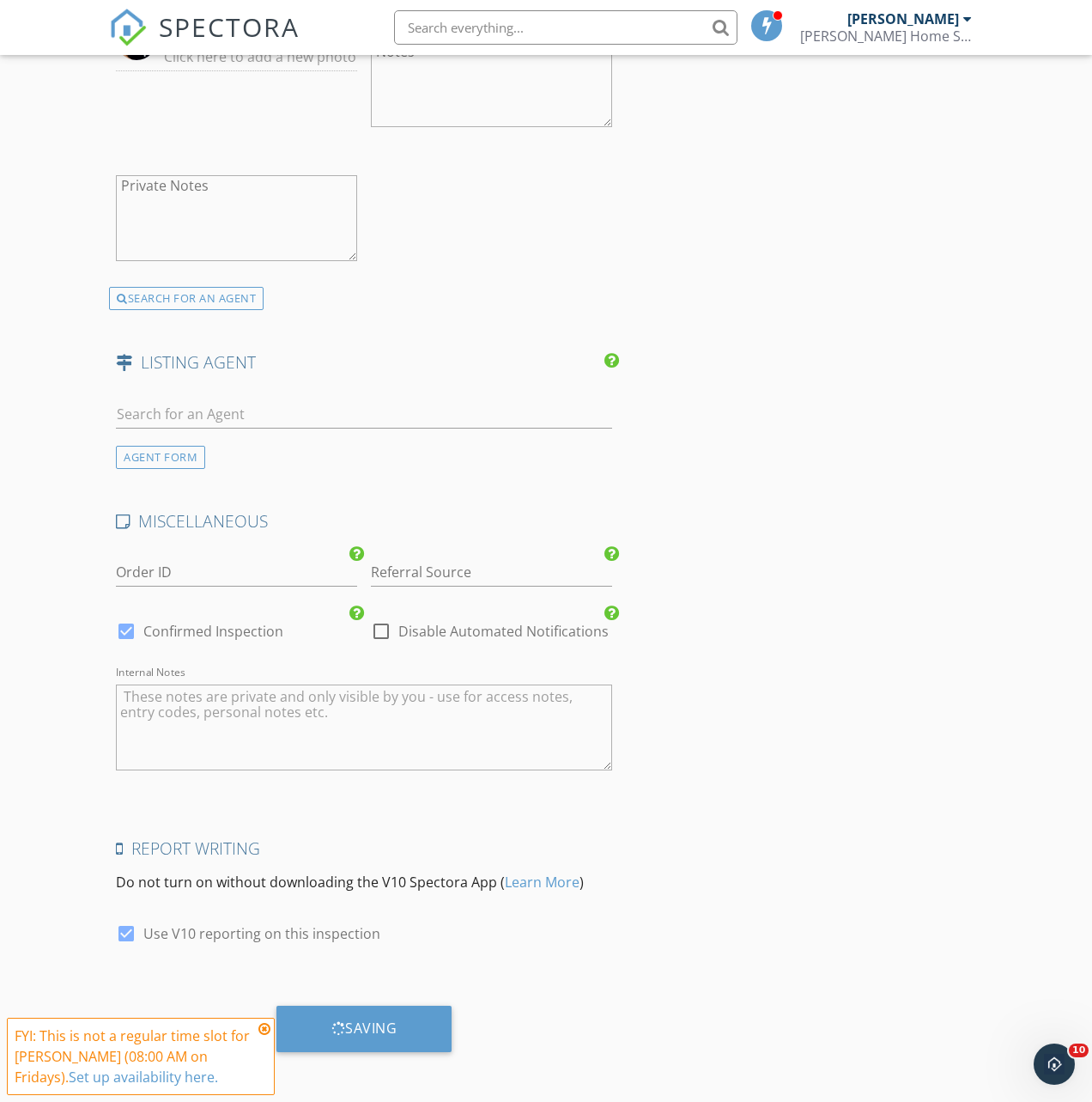
scroll to position [3333, 0]
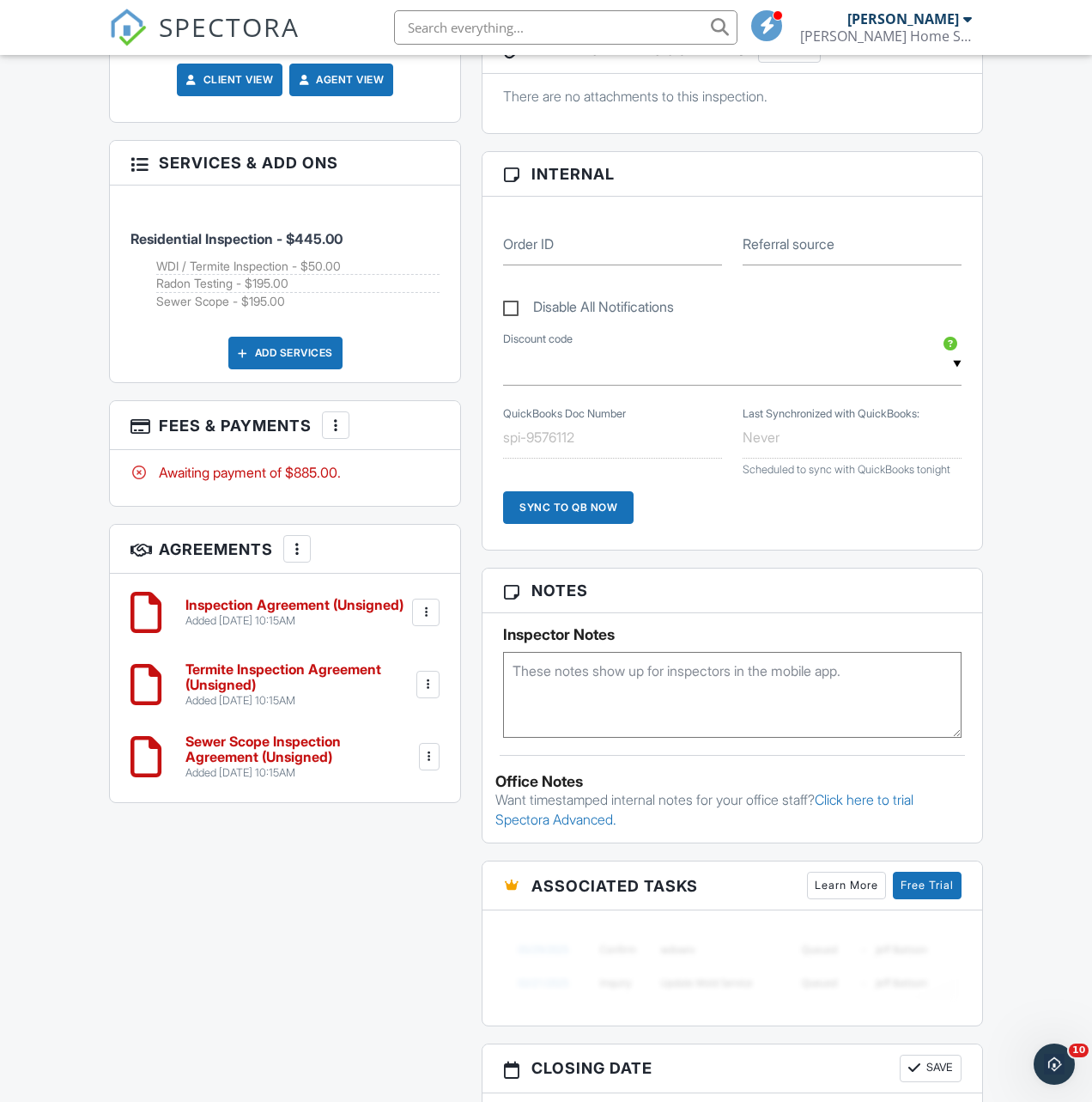
scroll to position [1565, 0]
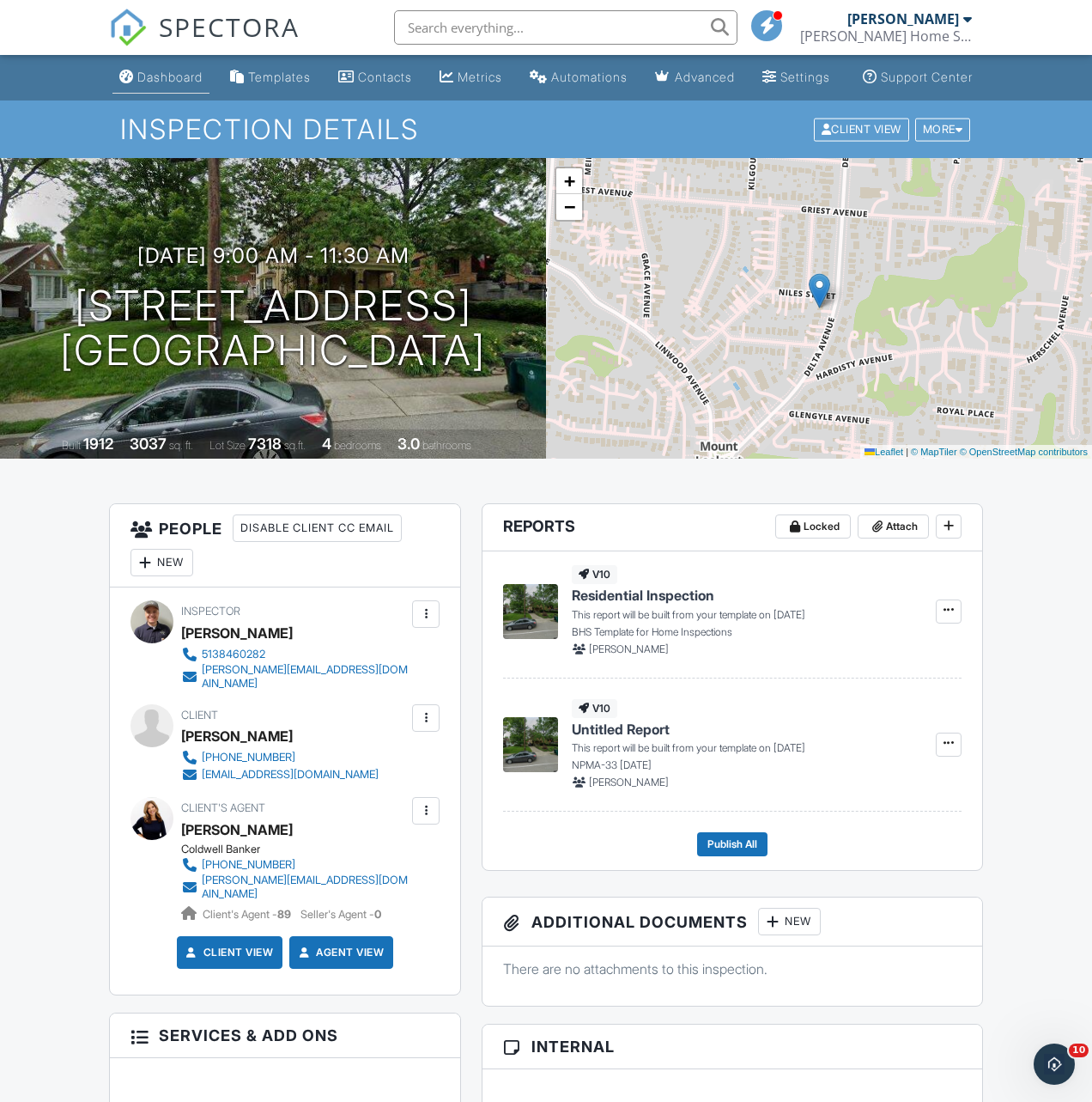
scroll to position [6, 0]
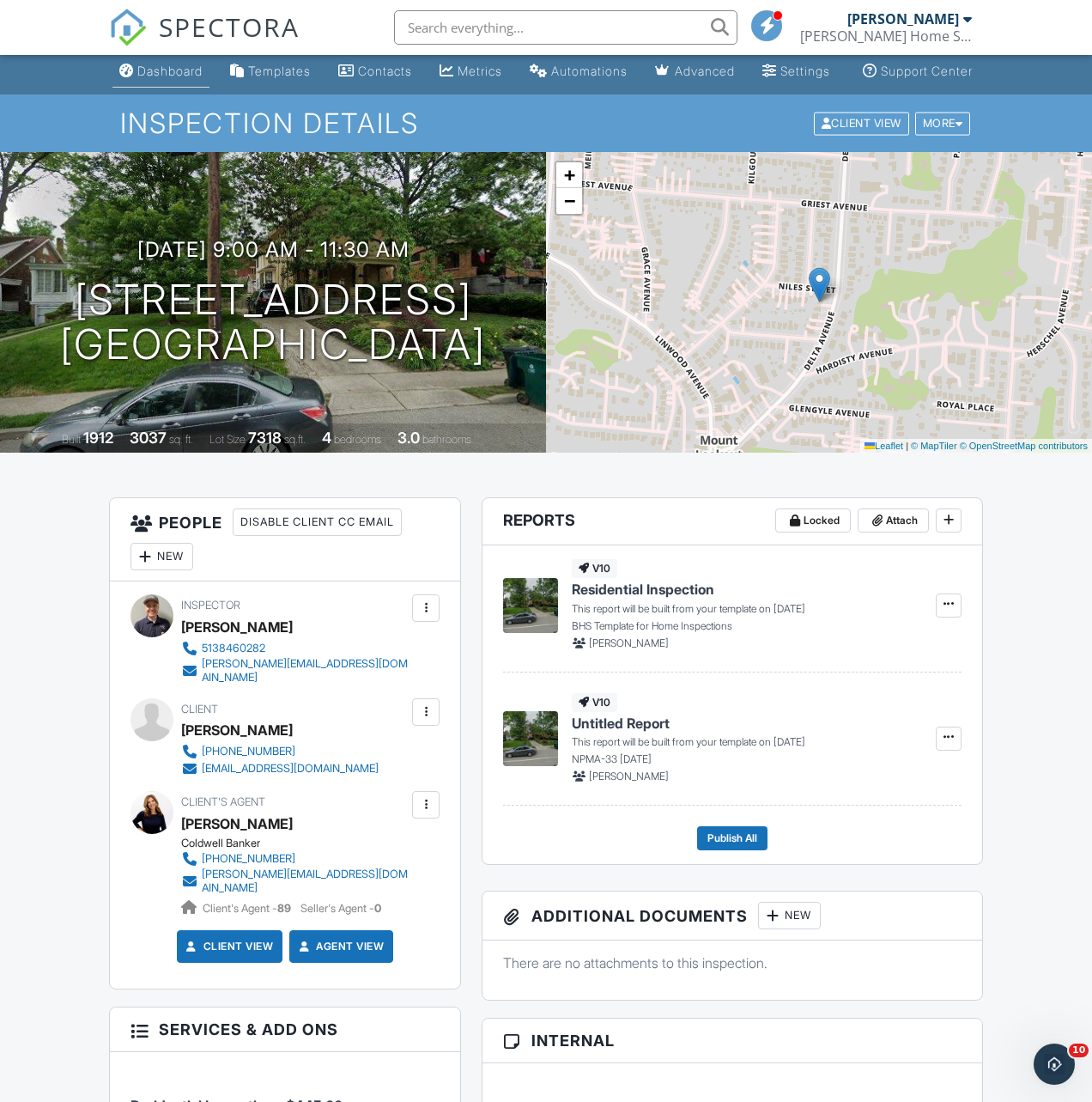
click at [155, 78] on div "Dashboard" at bounding box center [169, 70] width 65 height 15
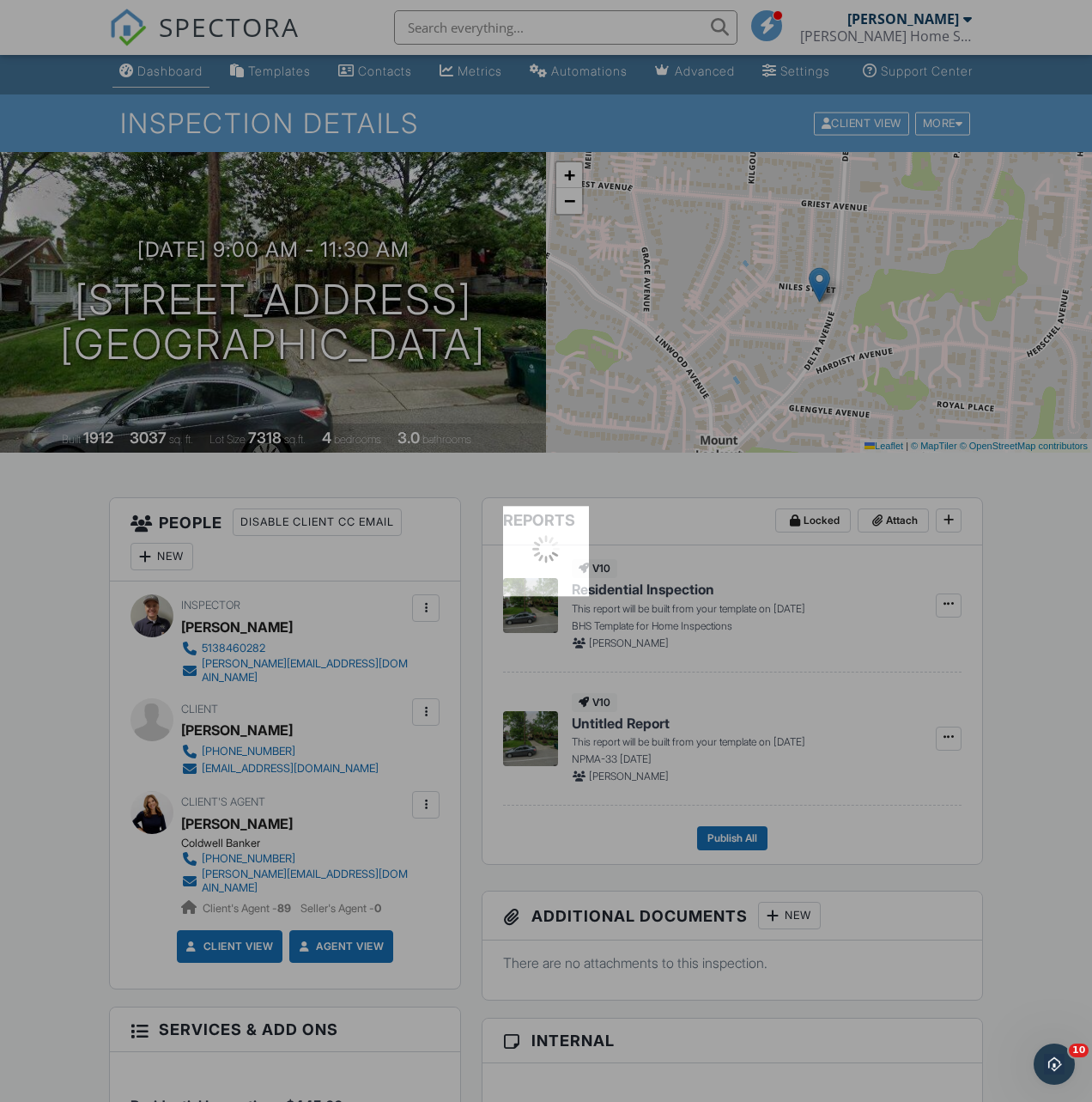
scroll to position [7, 0]
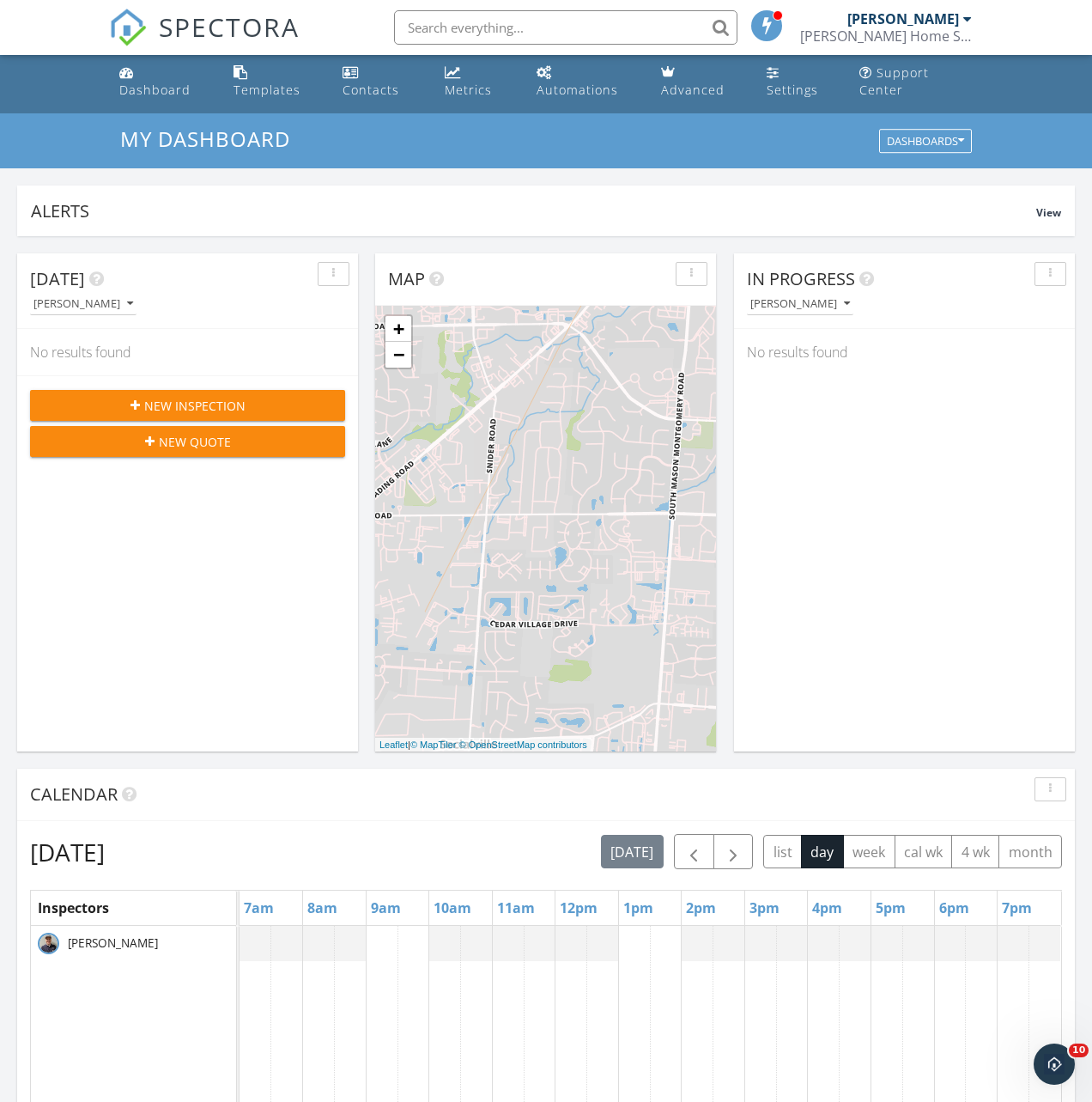
scroll to position [475, 0]
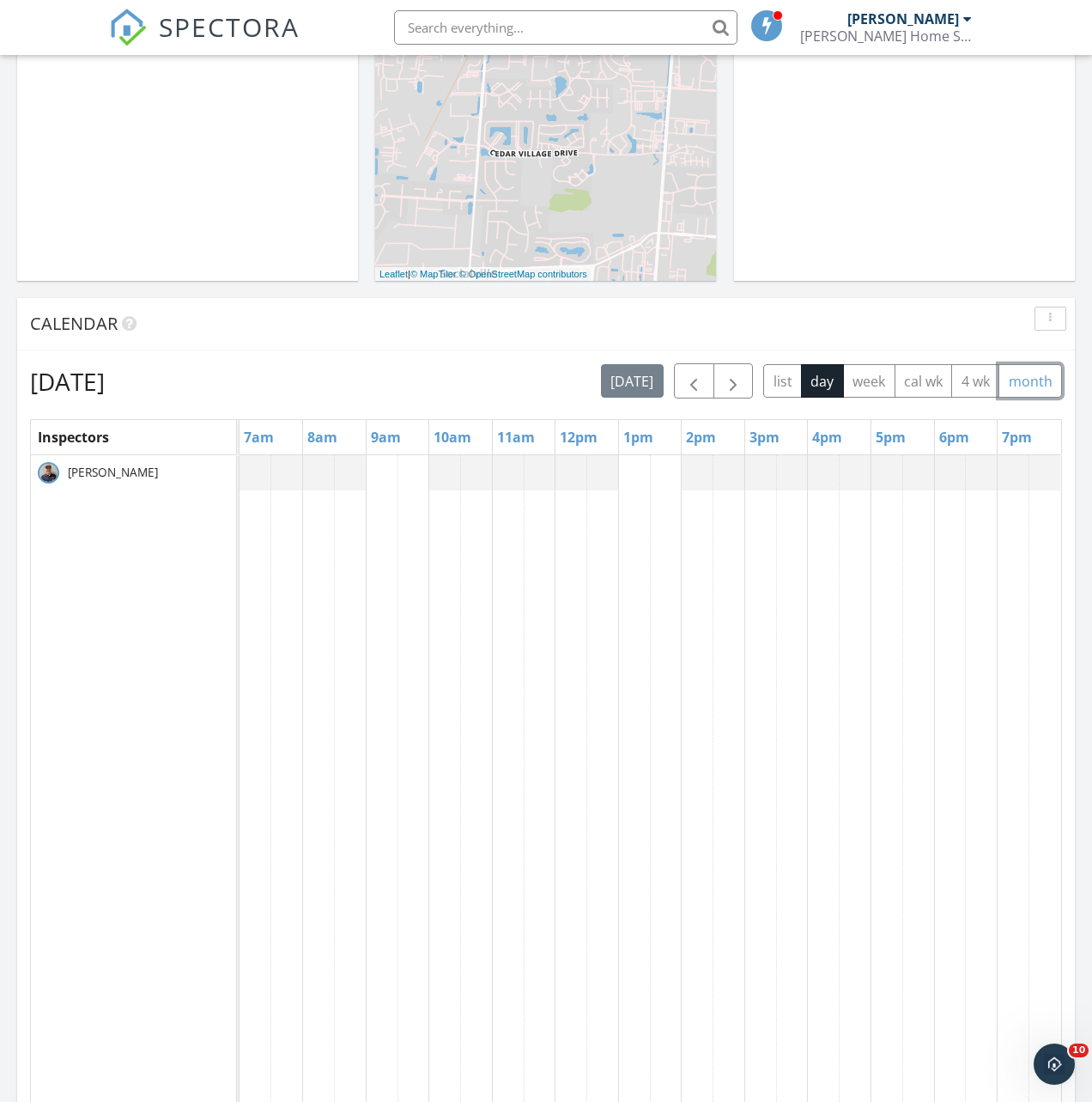
click at [1032, 388] on button "month" at bounding box center [1030, 380] width 63 height 34
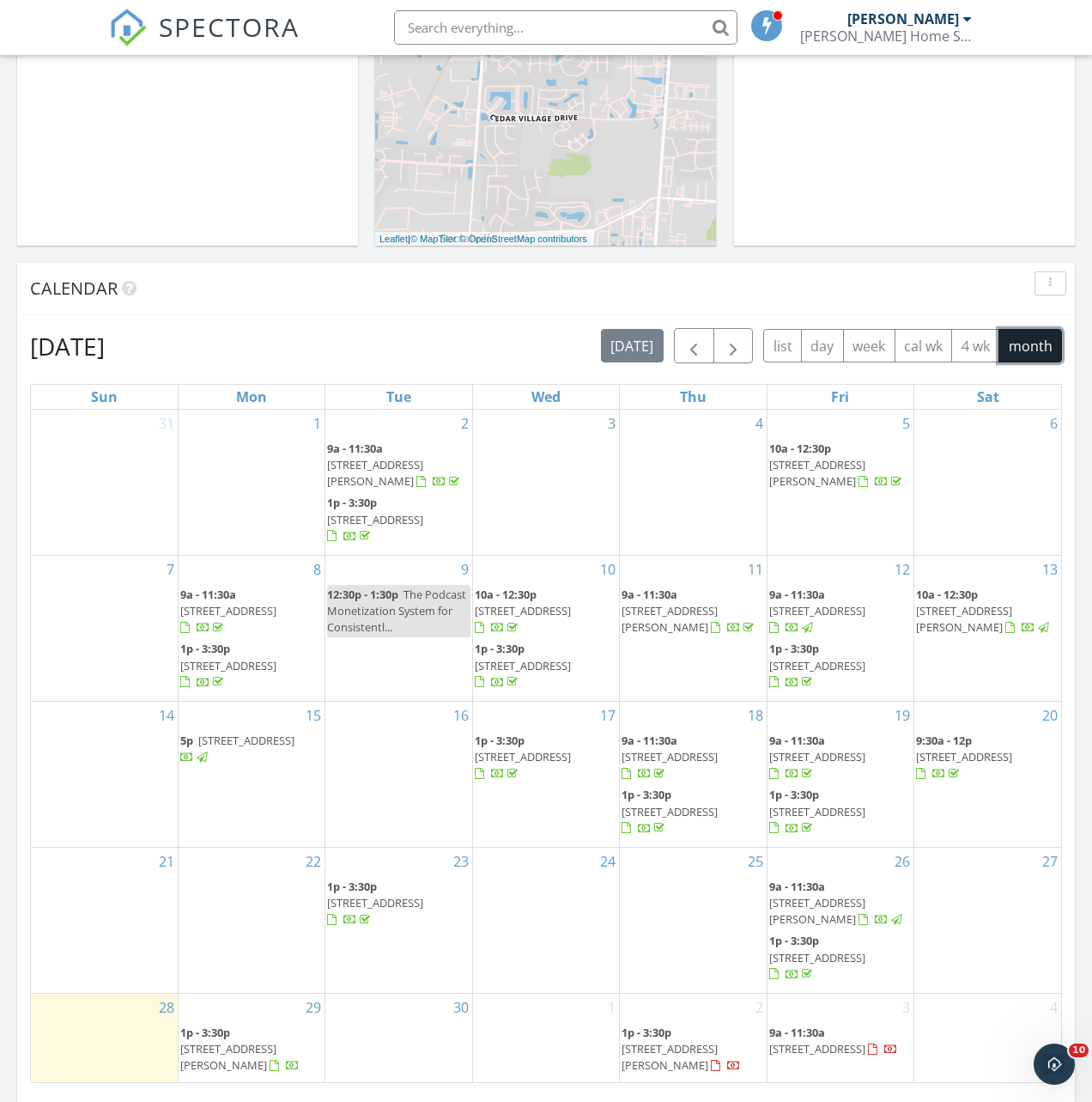
scroll to position [0, 0]
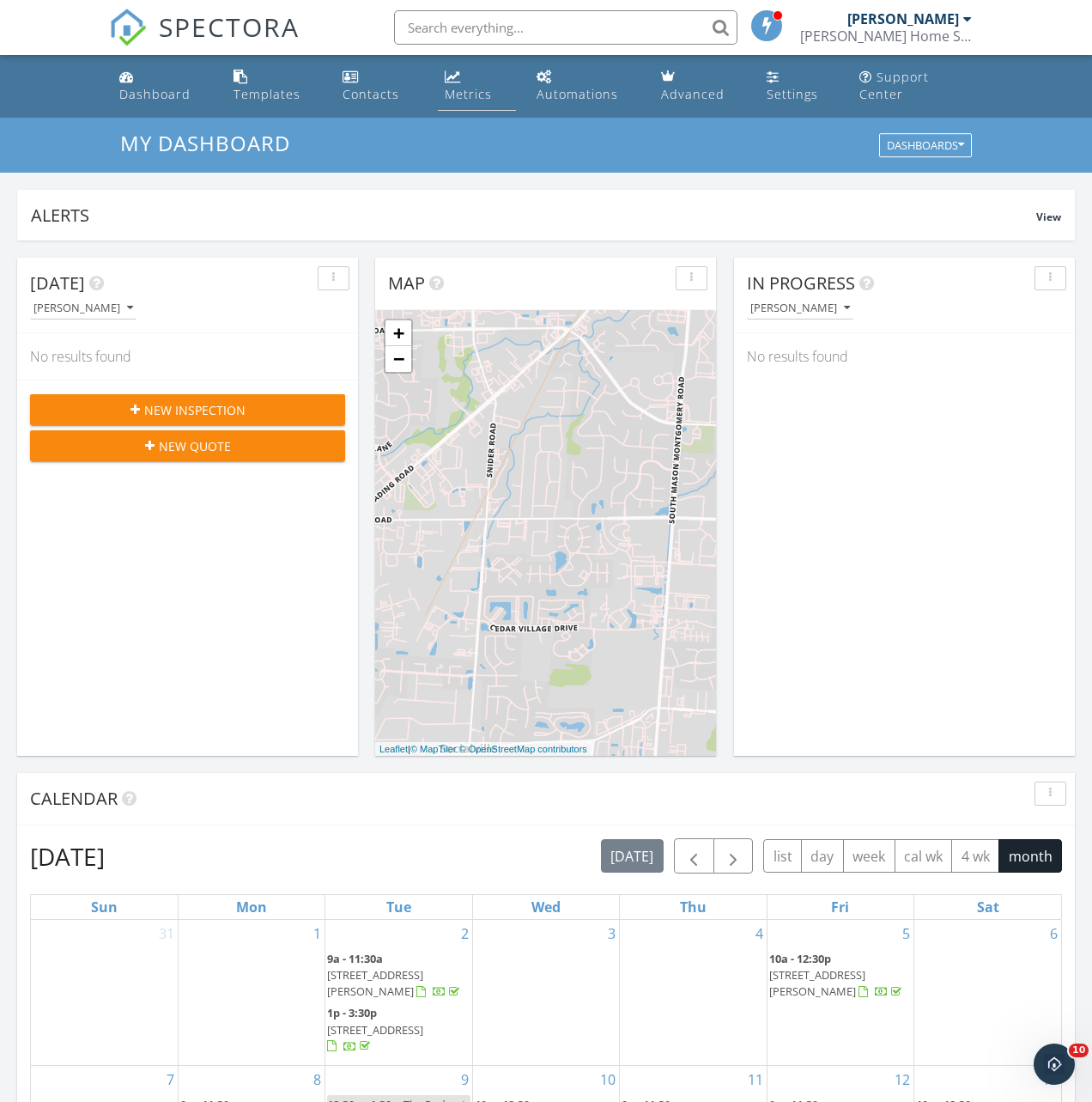
click at [438, 91] on link "Metrics" at bounding box center [477, 87] width 79 height 49
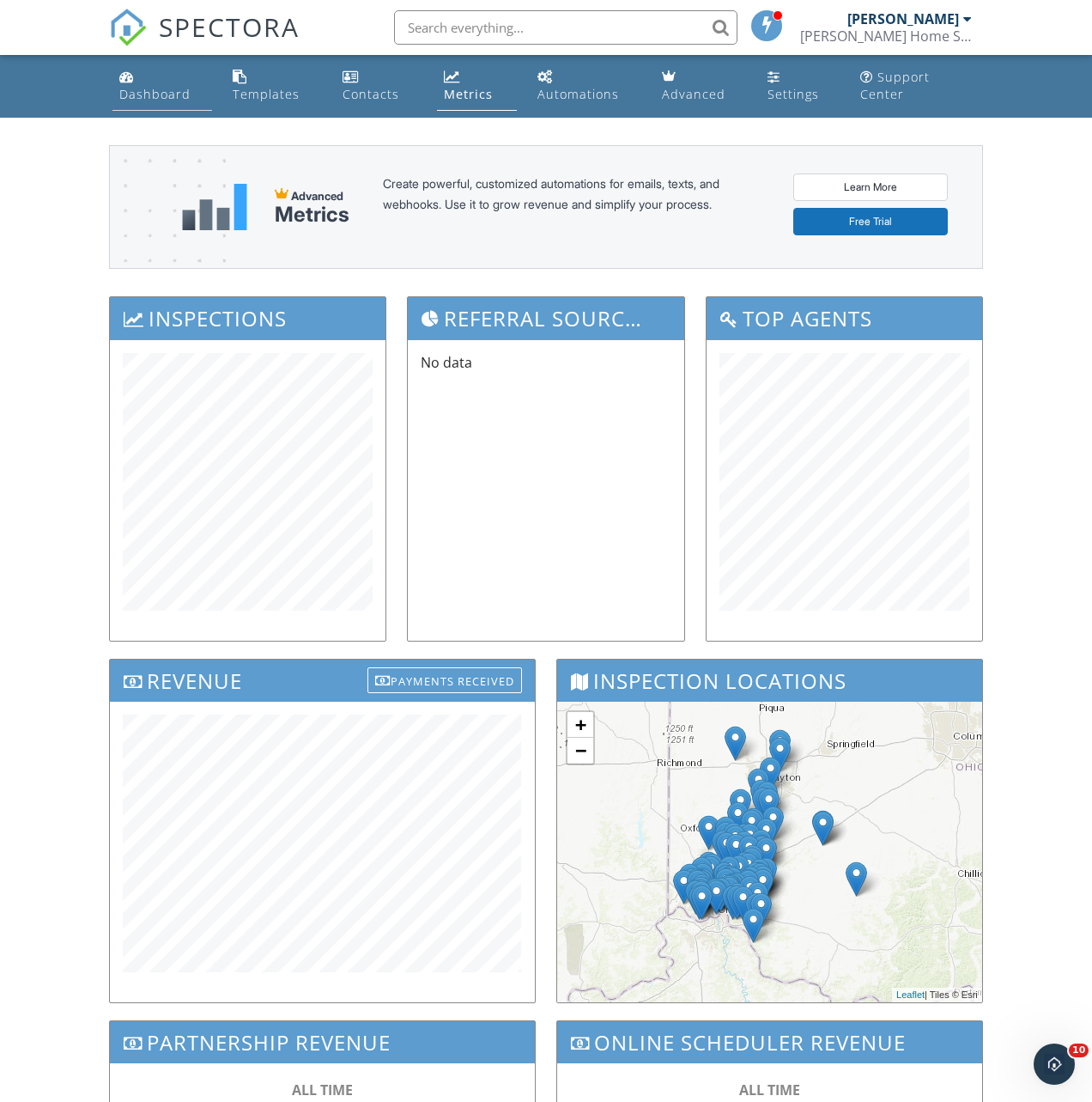
click at [176, 95] on div "Dashboard" at bounding box center [155, 94] width 71 height 16
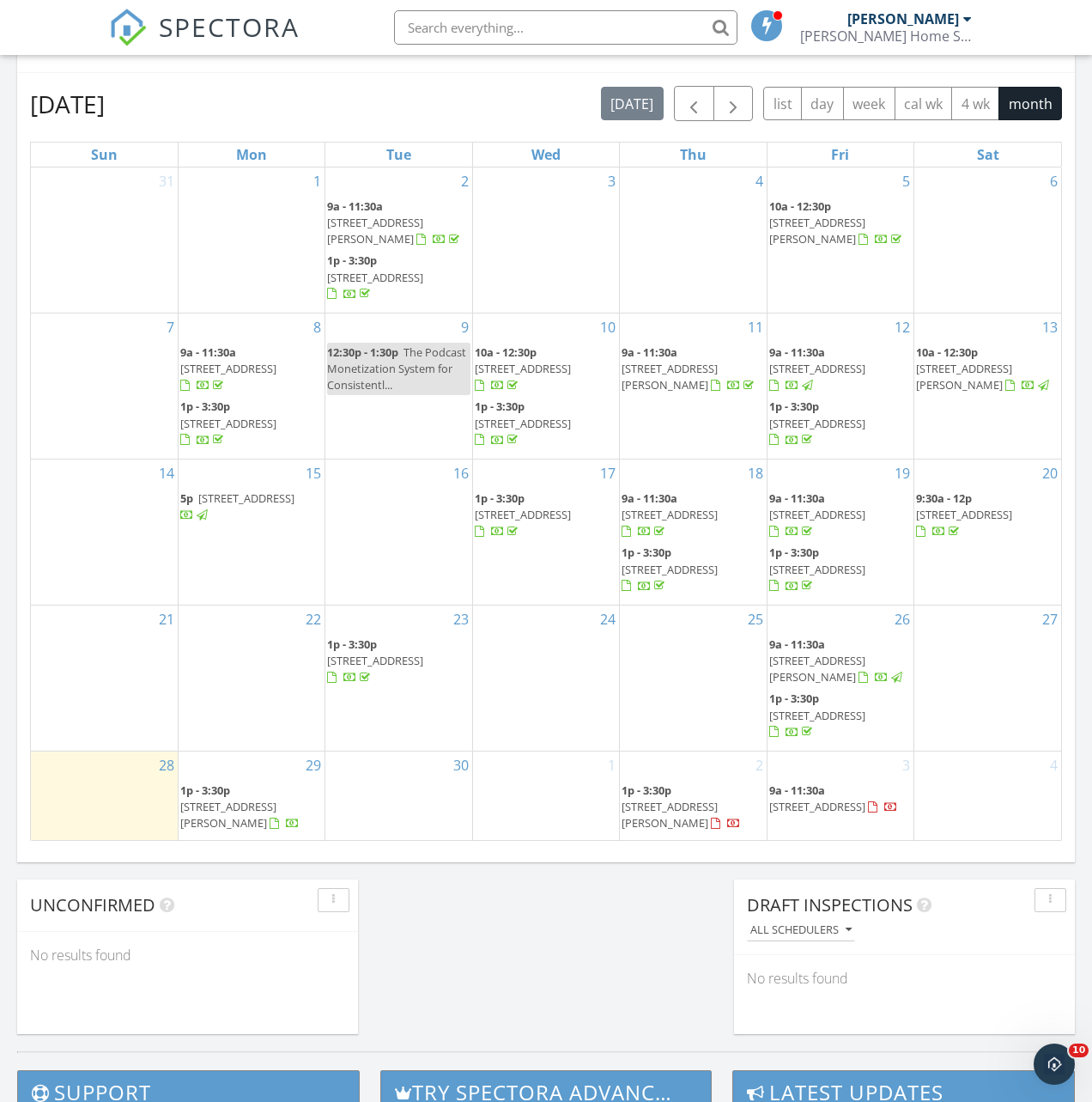
scroll to position [800, 0]
